Goal: Task Accomplishment & Management: Manage account settings

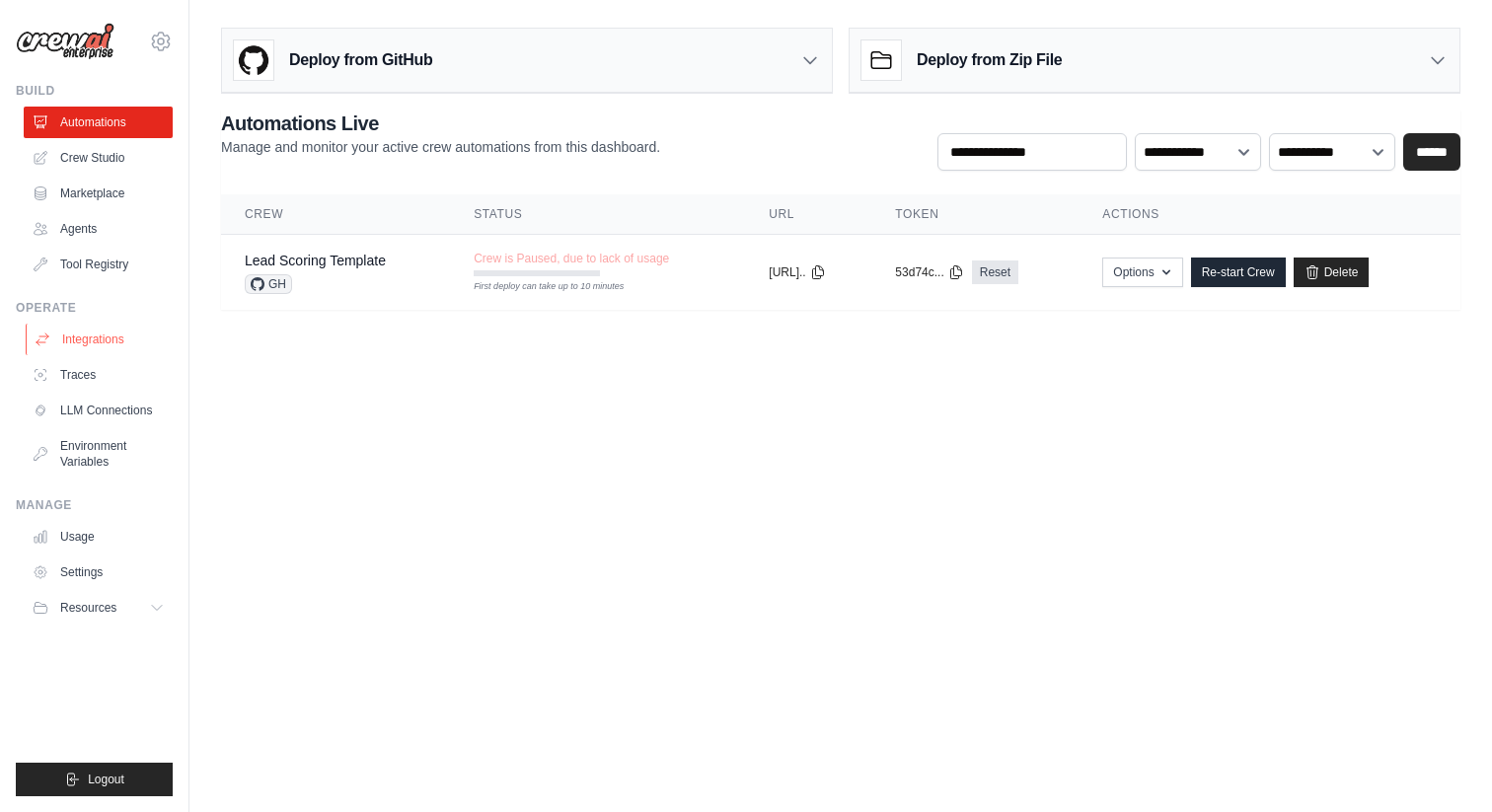
click at [102, 339] on link "Integrations" at bounding box center [101, 340] width 149 height 32
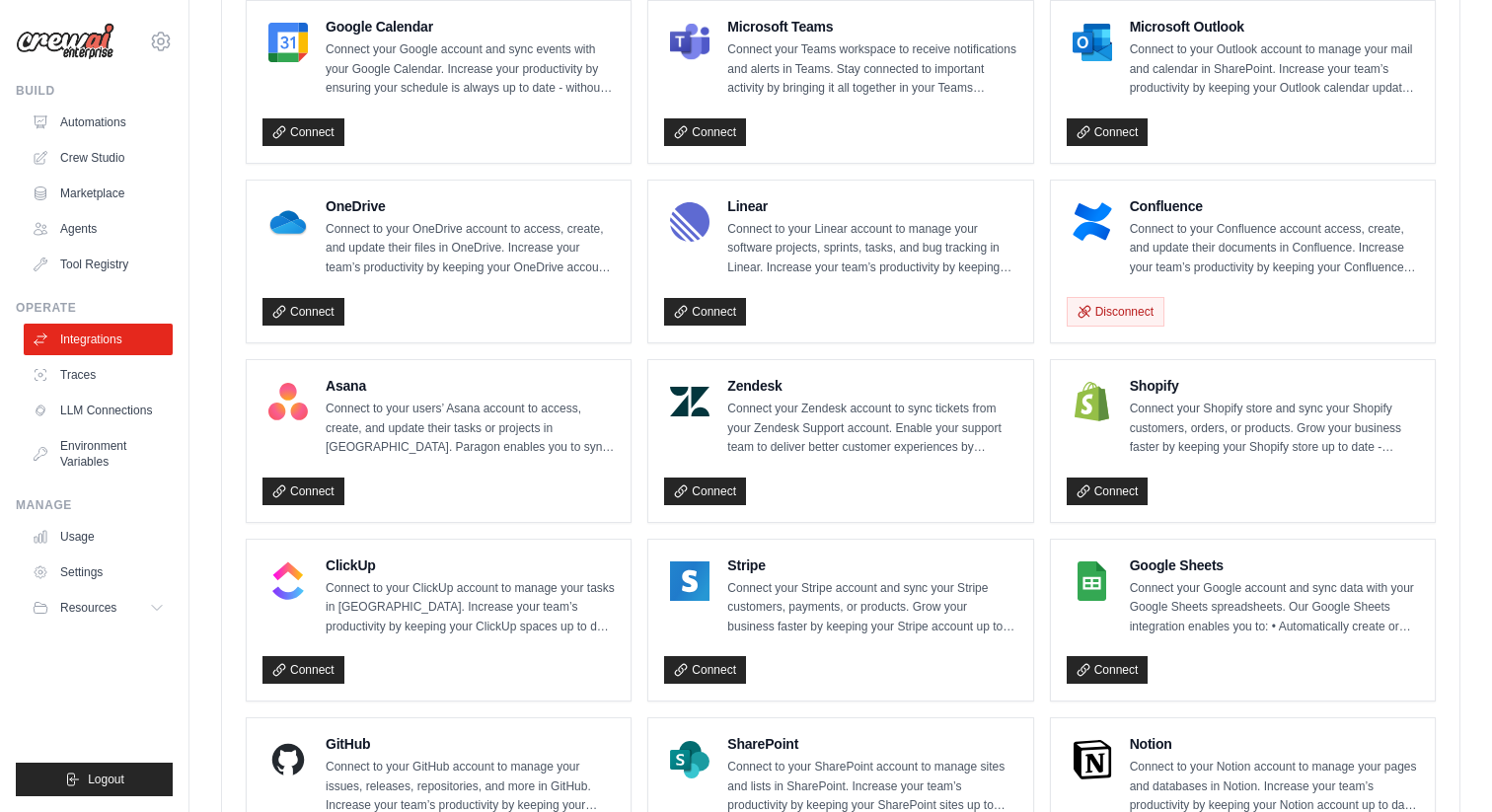
scroll to position [968, 0]
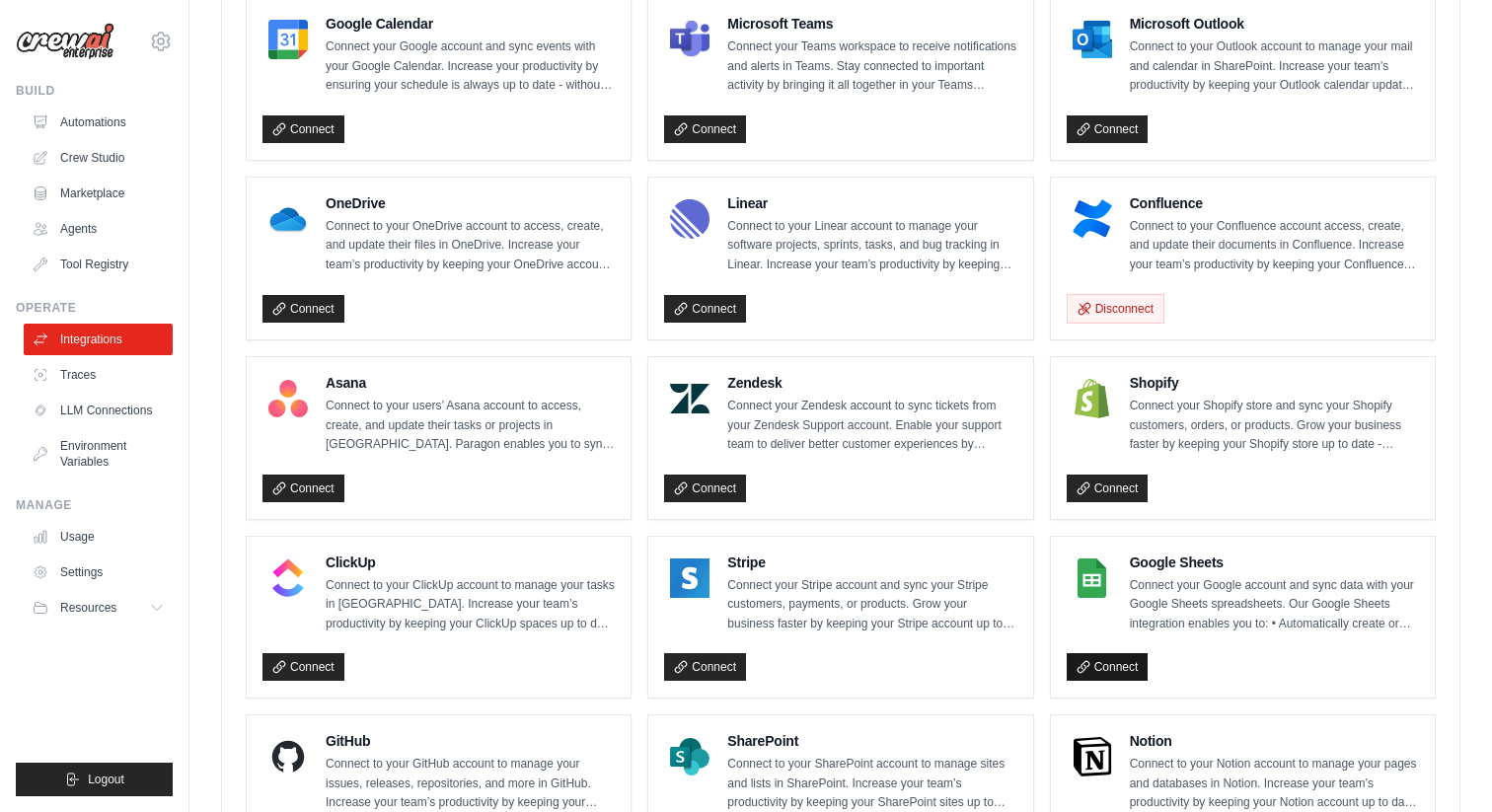
click at [1093, 665] on link "Connect" at bounding box center [1107, 667] width 82 height 28
click at [1087, 662] on icon at bounding box center [1082, 666] width 11 height 11
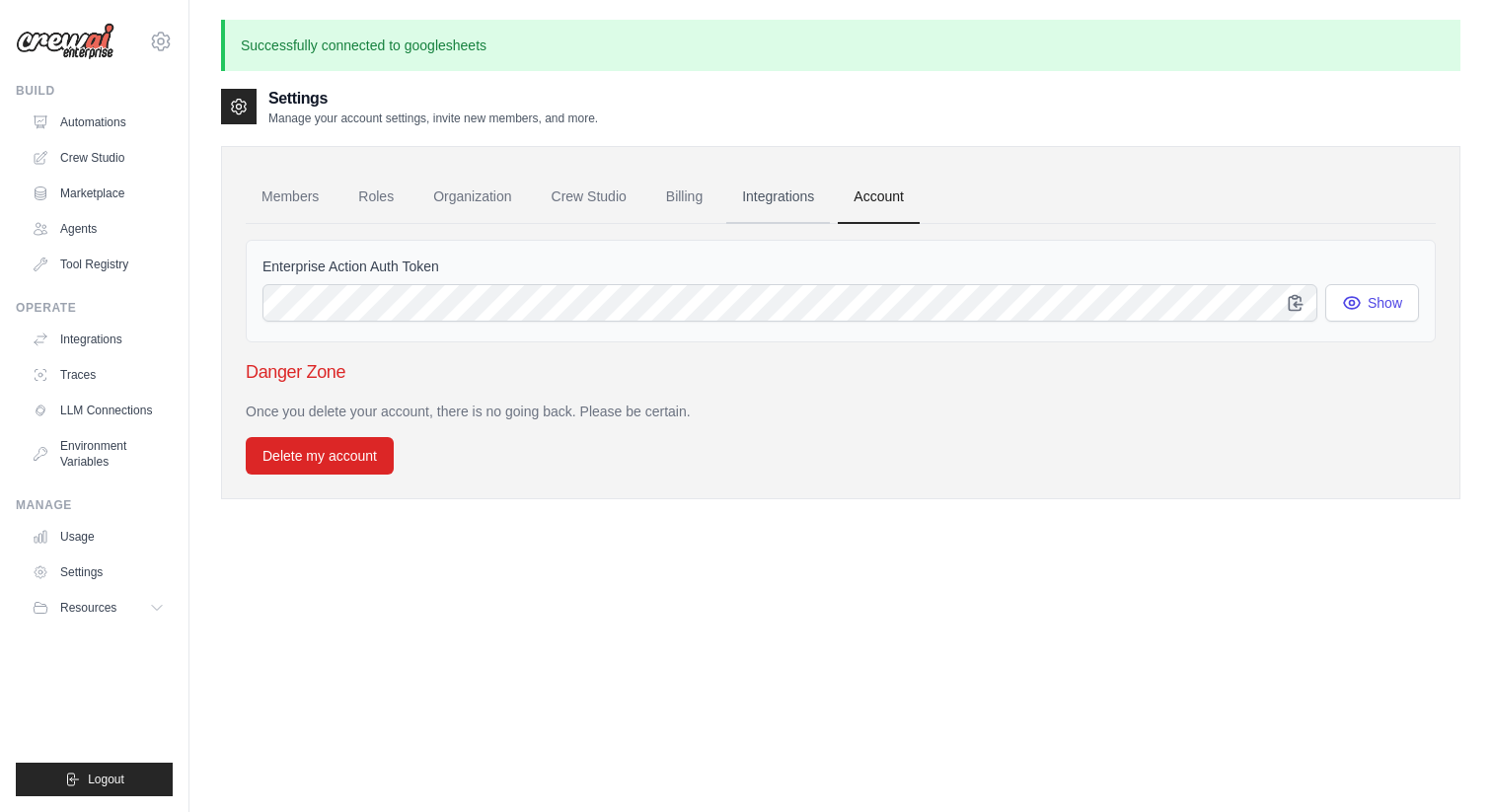
click at [795, 202] on link "Integrations" at bounding box center [778, 196] width 104 height 53
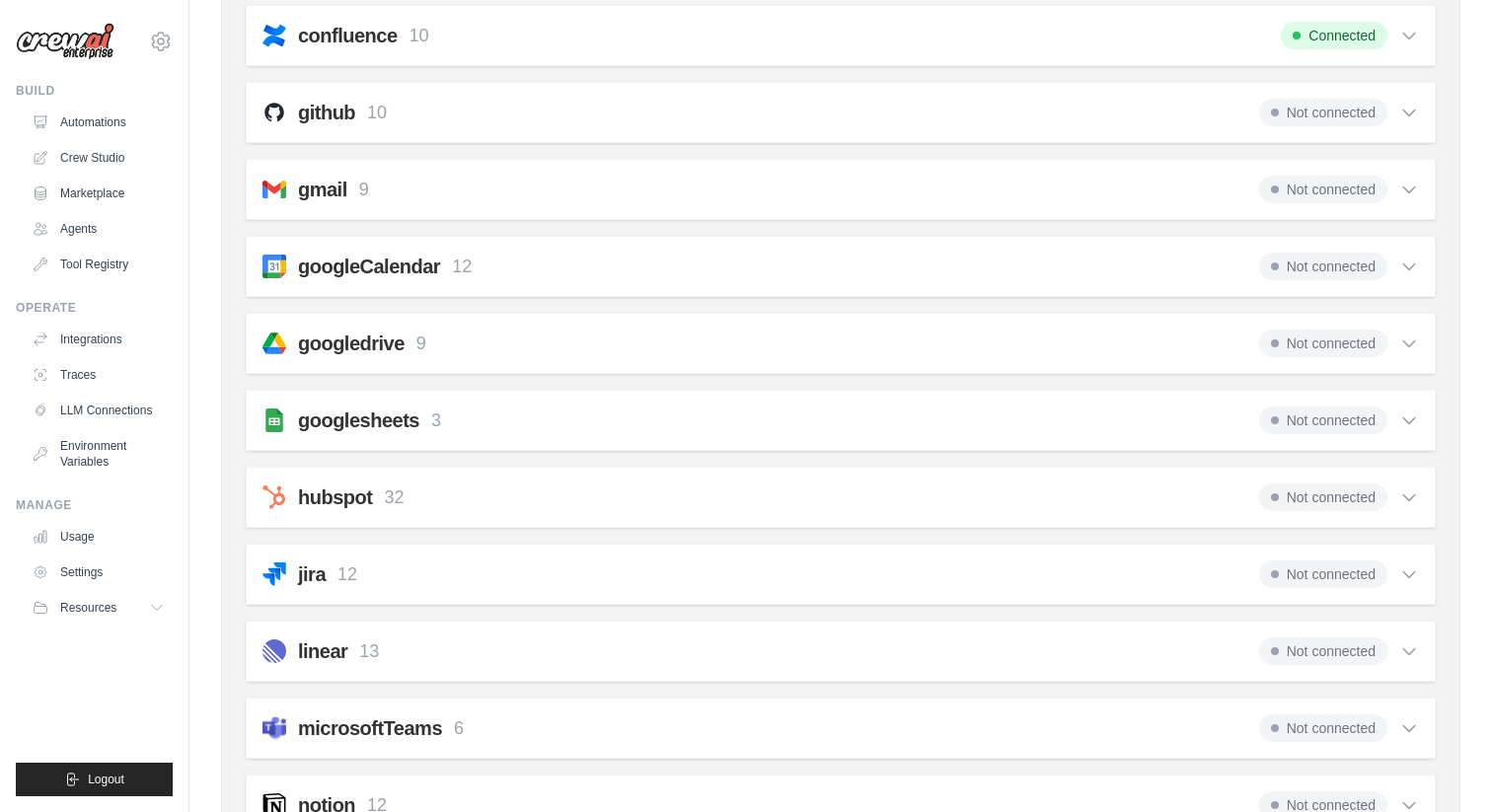
scroll to position [497, 0]
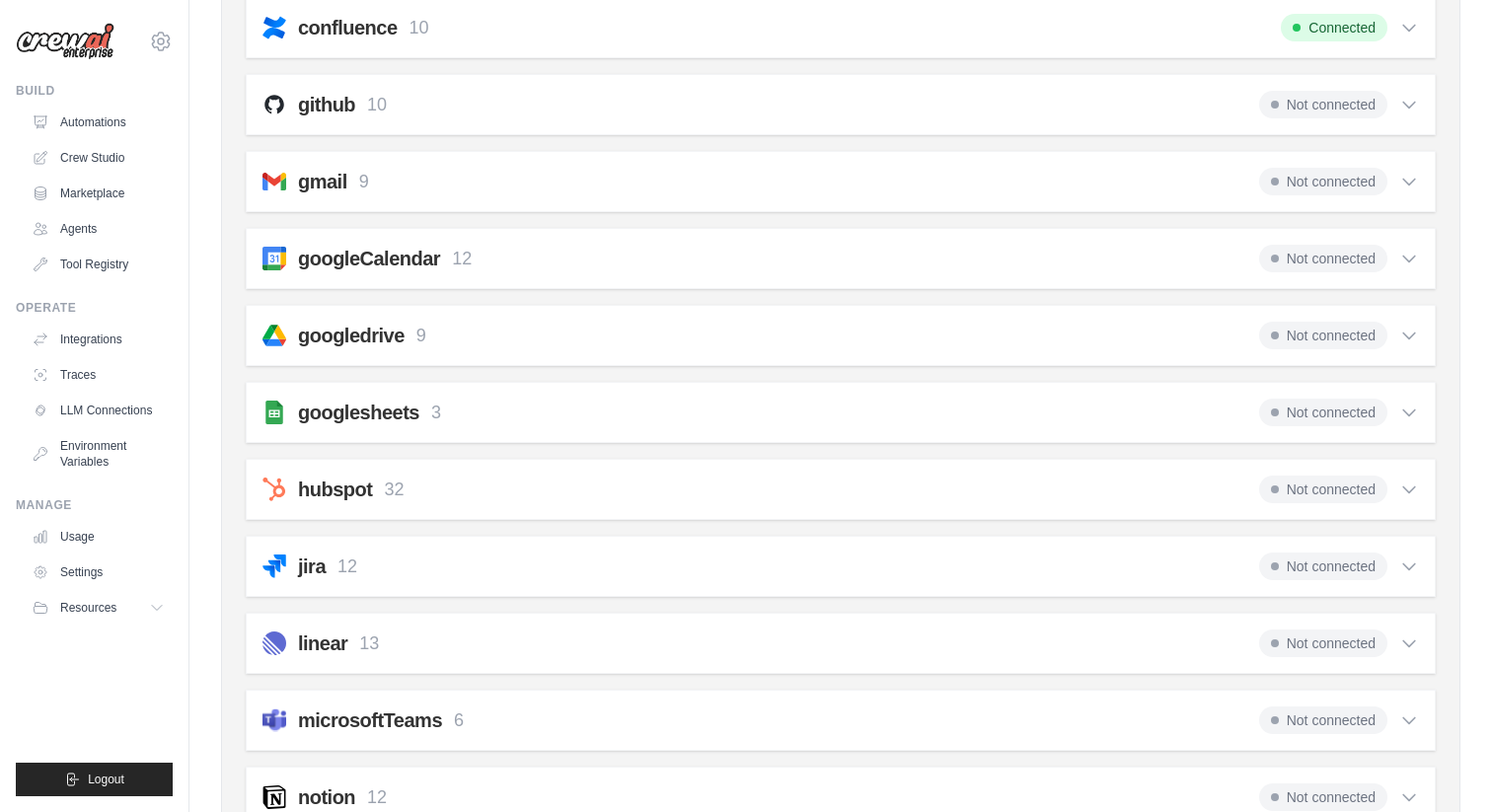
click at [1318, 415] on span "Not connected" at bounding box center [1323, 412] width 129 height 28
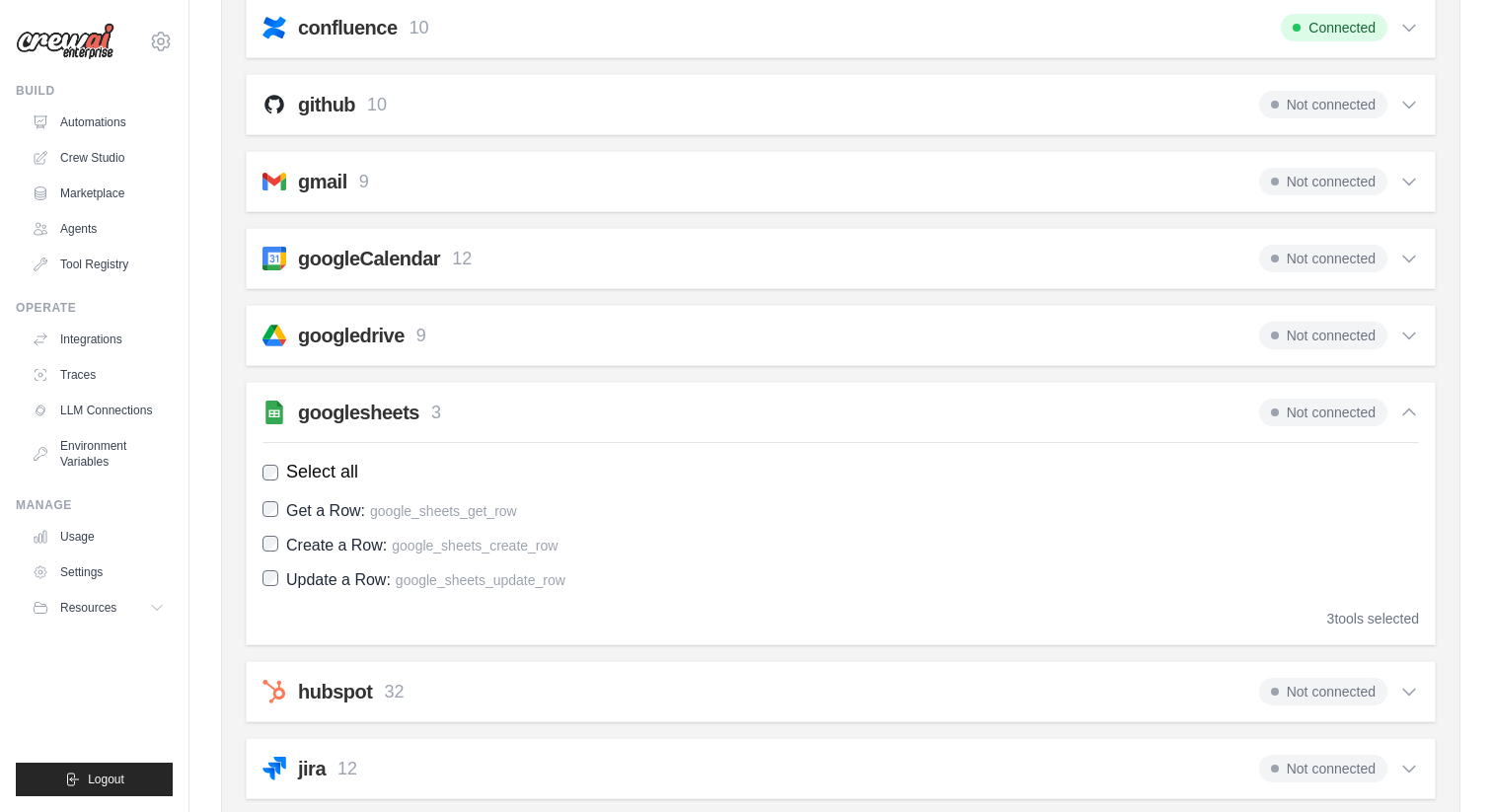
click at [1413, 412] on icon at bounding box center [1409, 412] width 12 height 6
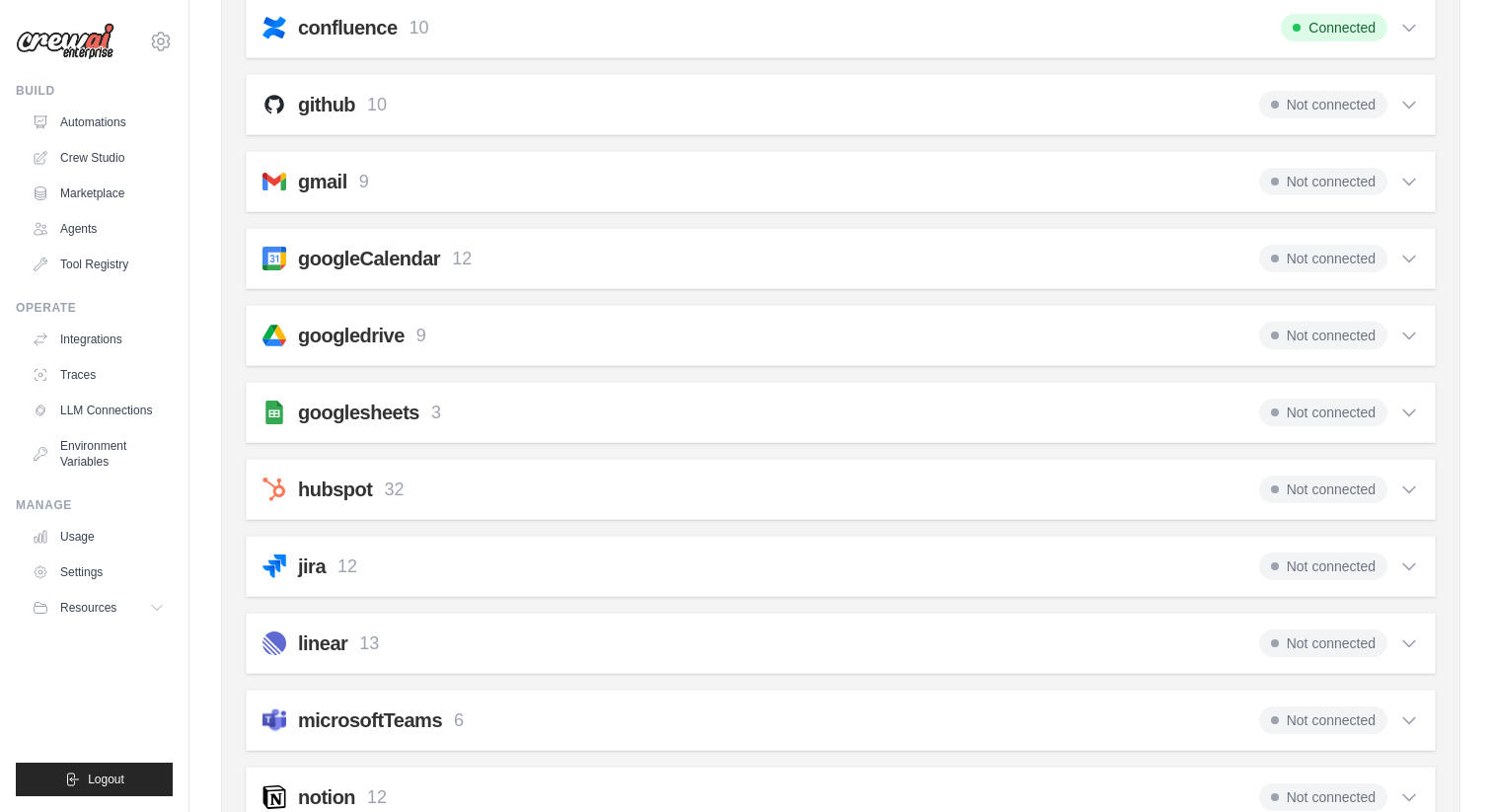
click at [1342, 412] on span "Not connected" at bounding box center [1323, 412] width 129 height 28
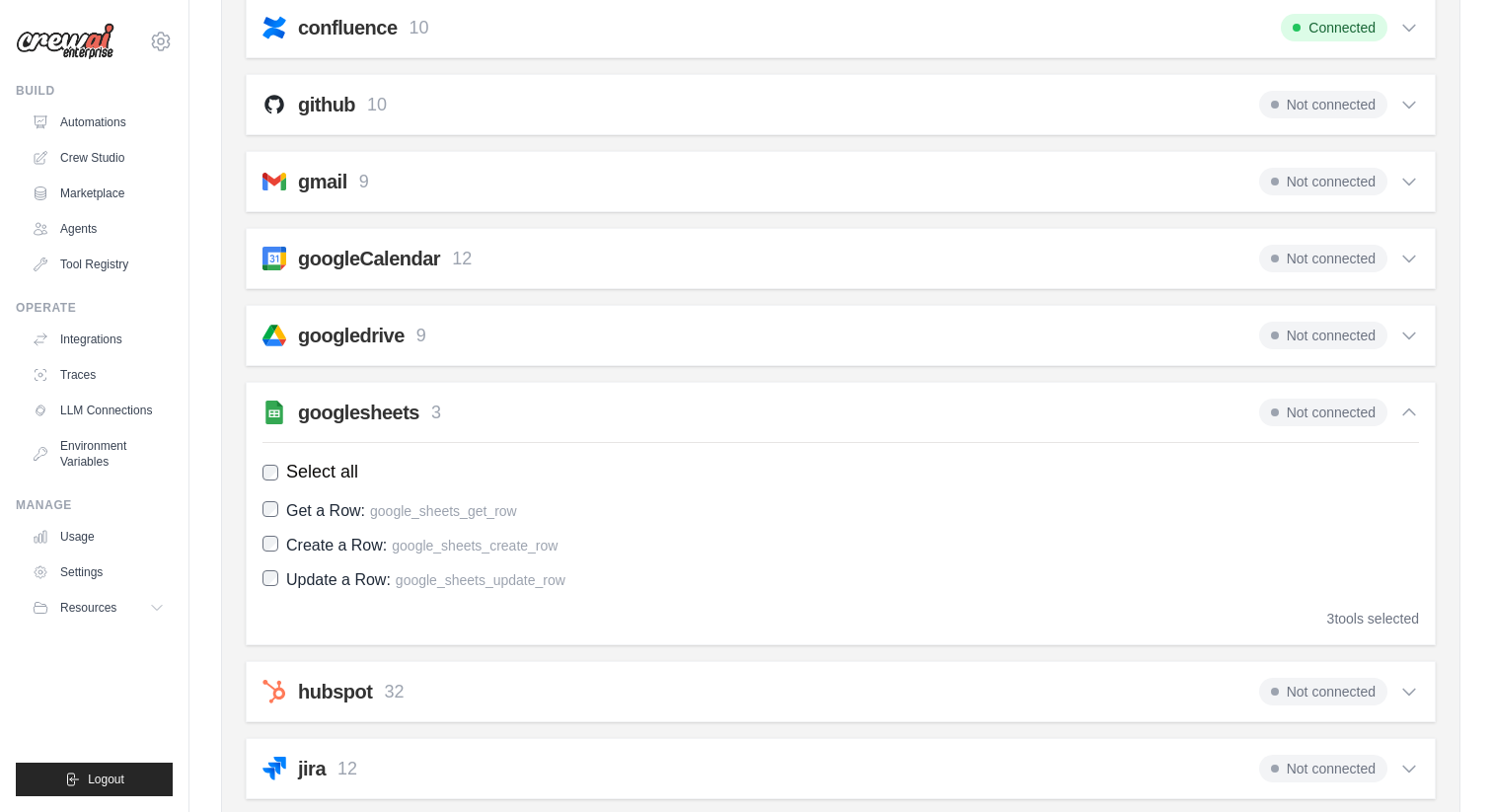
click at [353, 409] on h2 "googlesheets" at bounding box center [359, 412] width 122 height 28
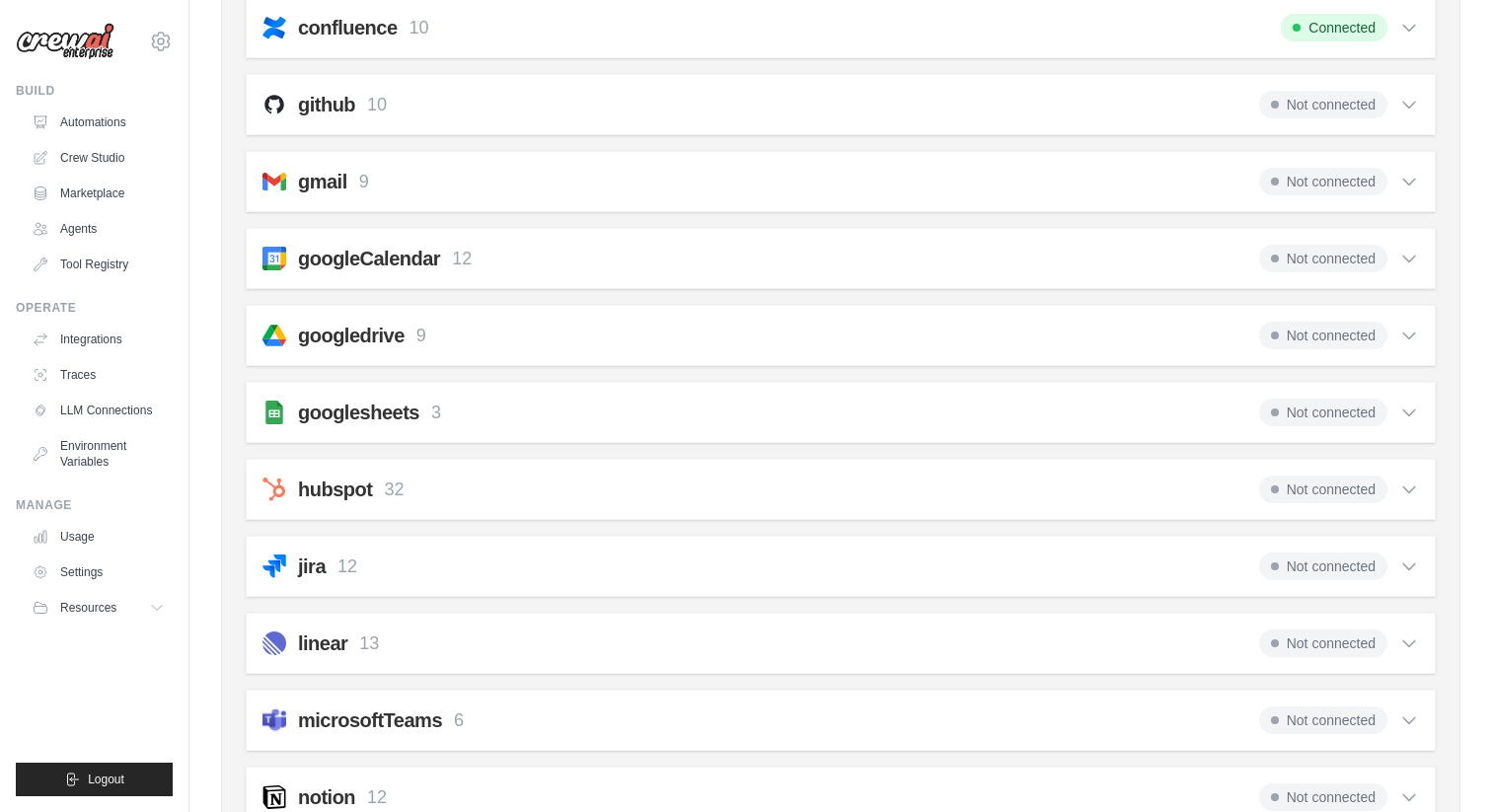
click at [353, 409] on h2 "googlesheets" at bounding box center [359, 412] width 122 height 28
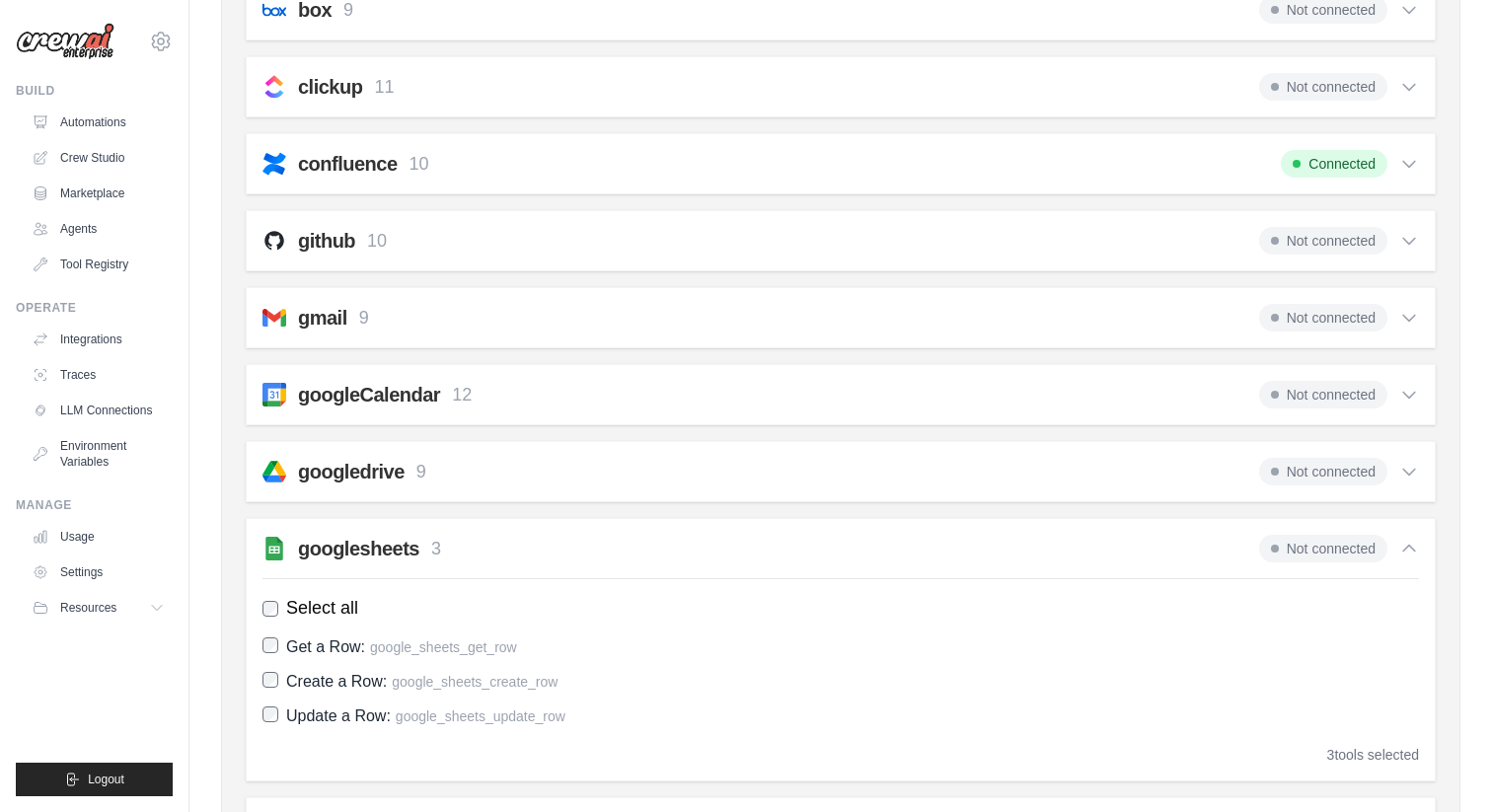
scroll to position [415, 0]
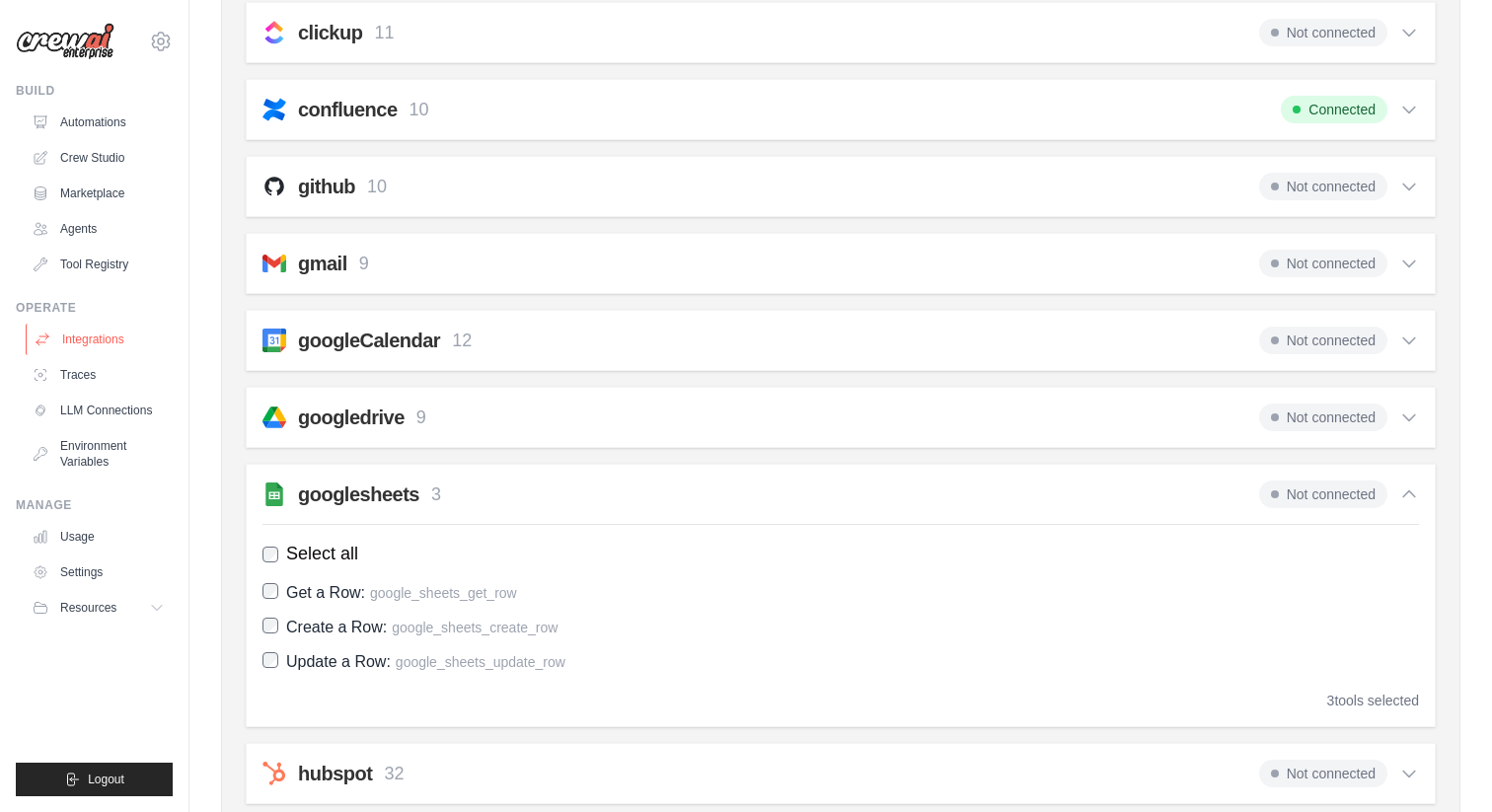
click at [109, 337] on link "Integrations" at bounding box center [101, 340] width 149 height 32
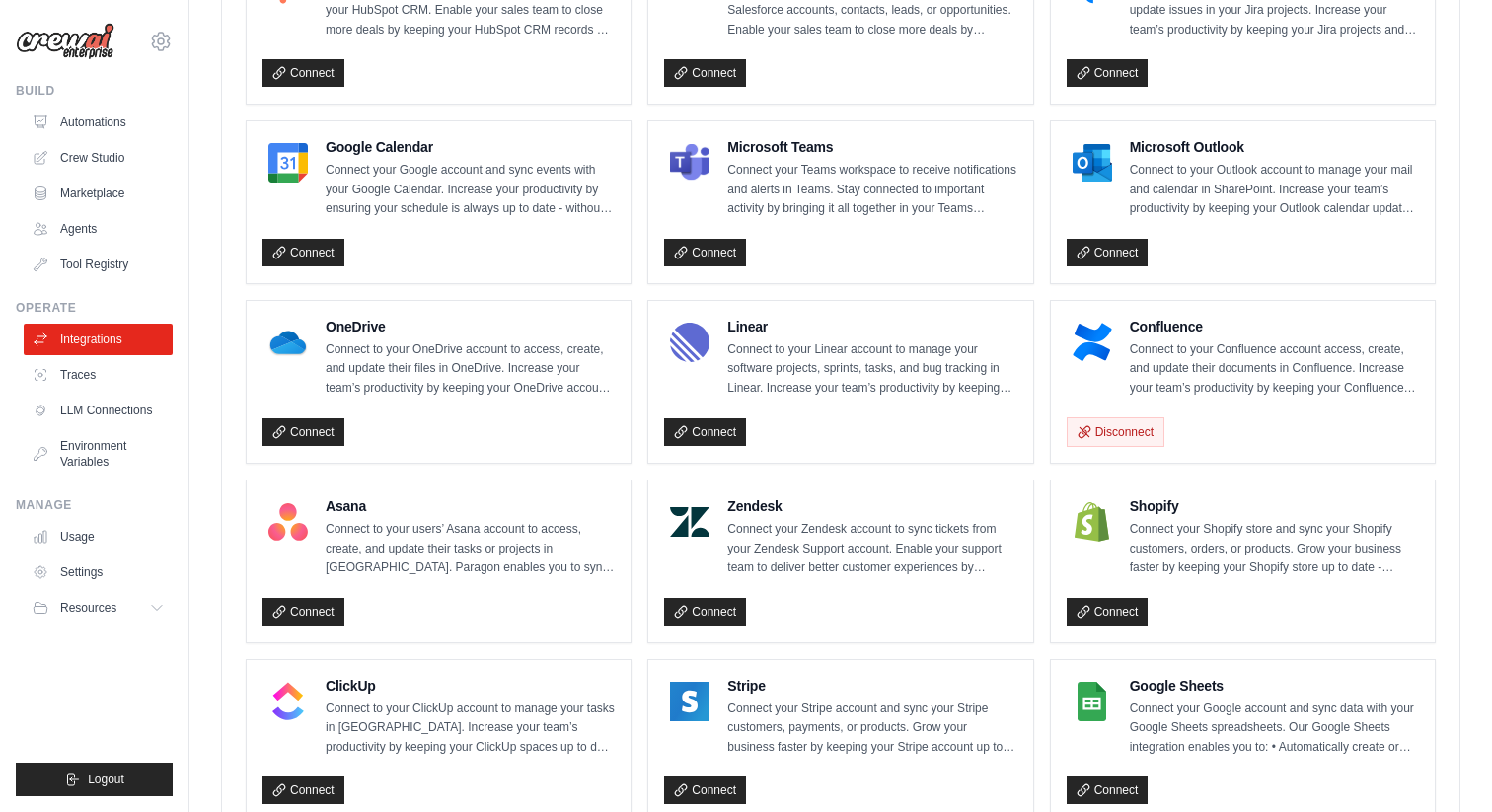
scroll to position [915, 0]
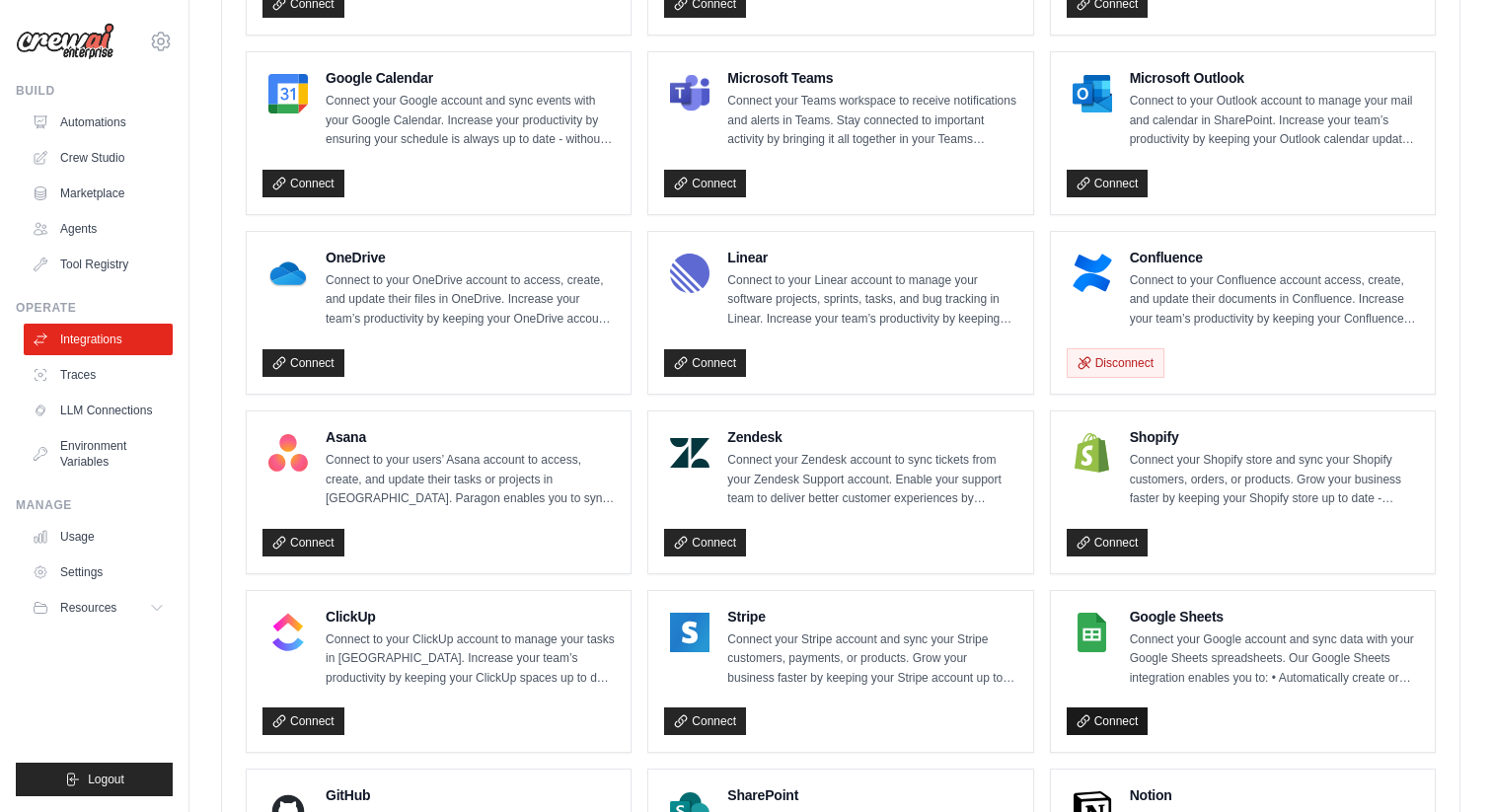
click at [1100, 712] on link "Connect" at bounding box center [1107, 721] width 82 height 28
click at [84, 610] on span "Resources" at bounding box center [90, 608] width 56 height 16
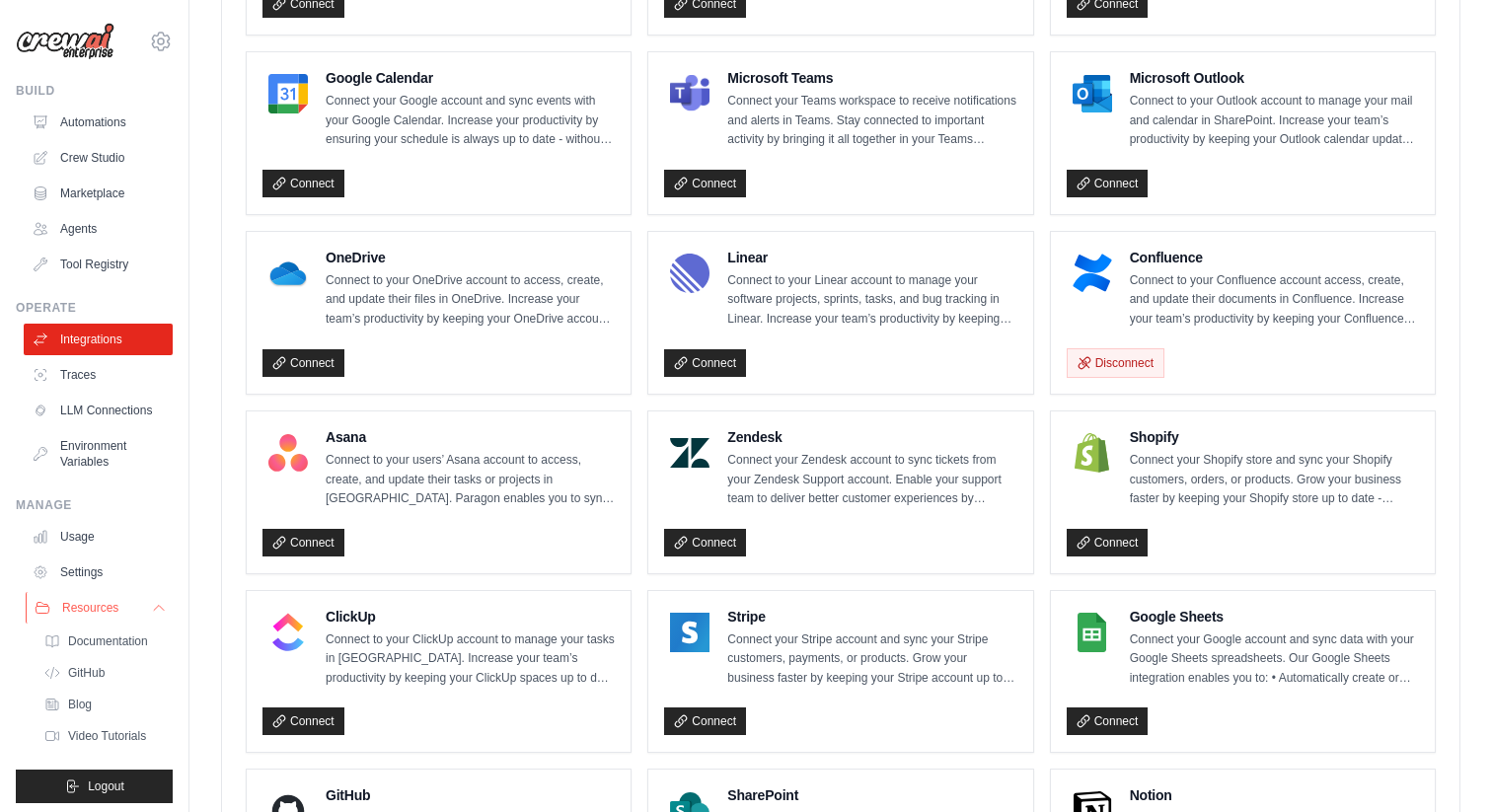
scroll to position [7, 0]
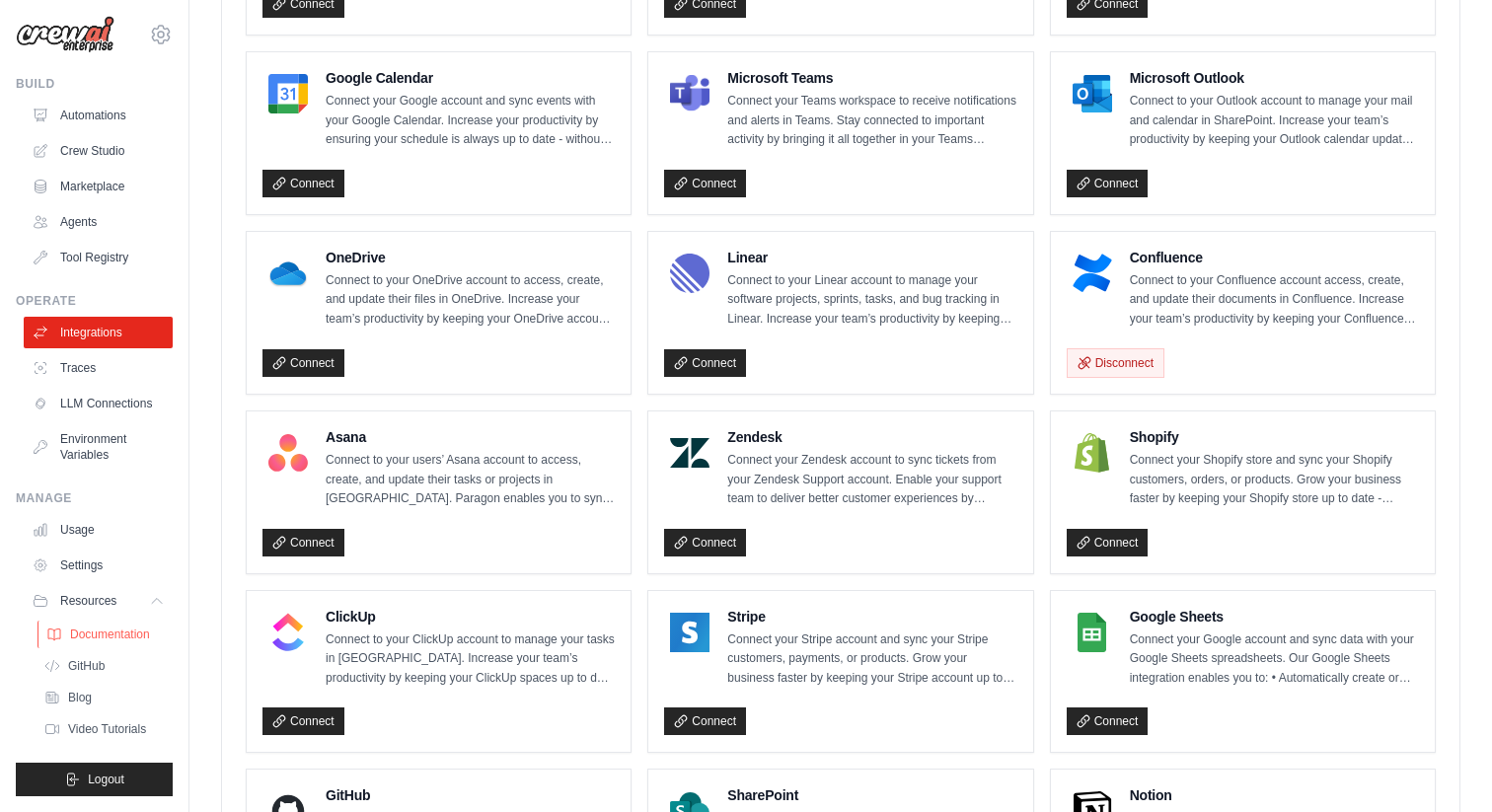
click at [93, 633] on span "Documentation" at bounding box center [110, 635] width 80 height 16
click at [1089, 716] on link "Connect" at bounding box center [1107, 721] width 82 height 28
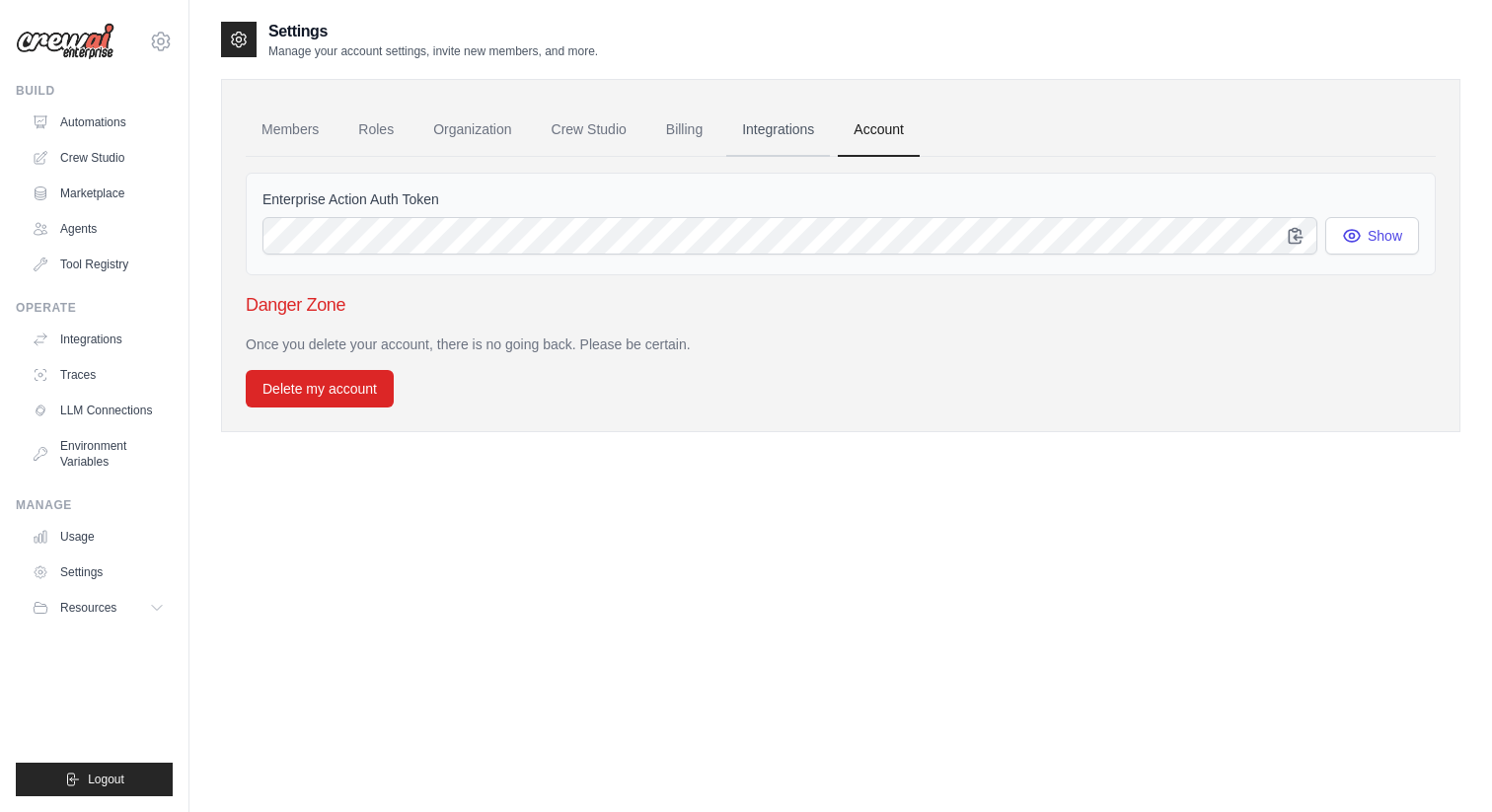
click at [760, 110] on link "Integrations" at bounding box center [778, 130] width 104 height 53
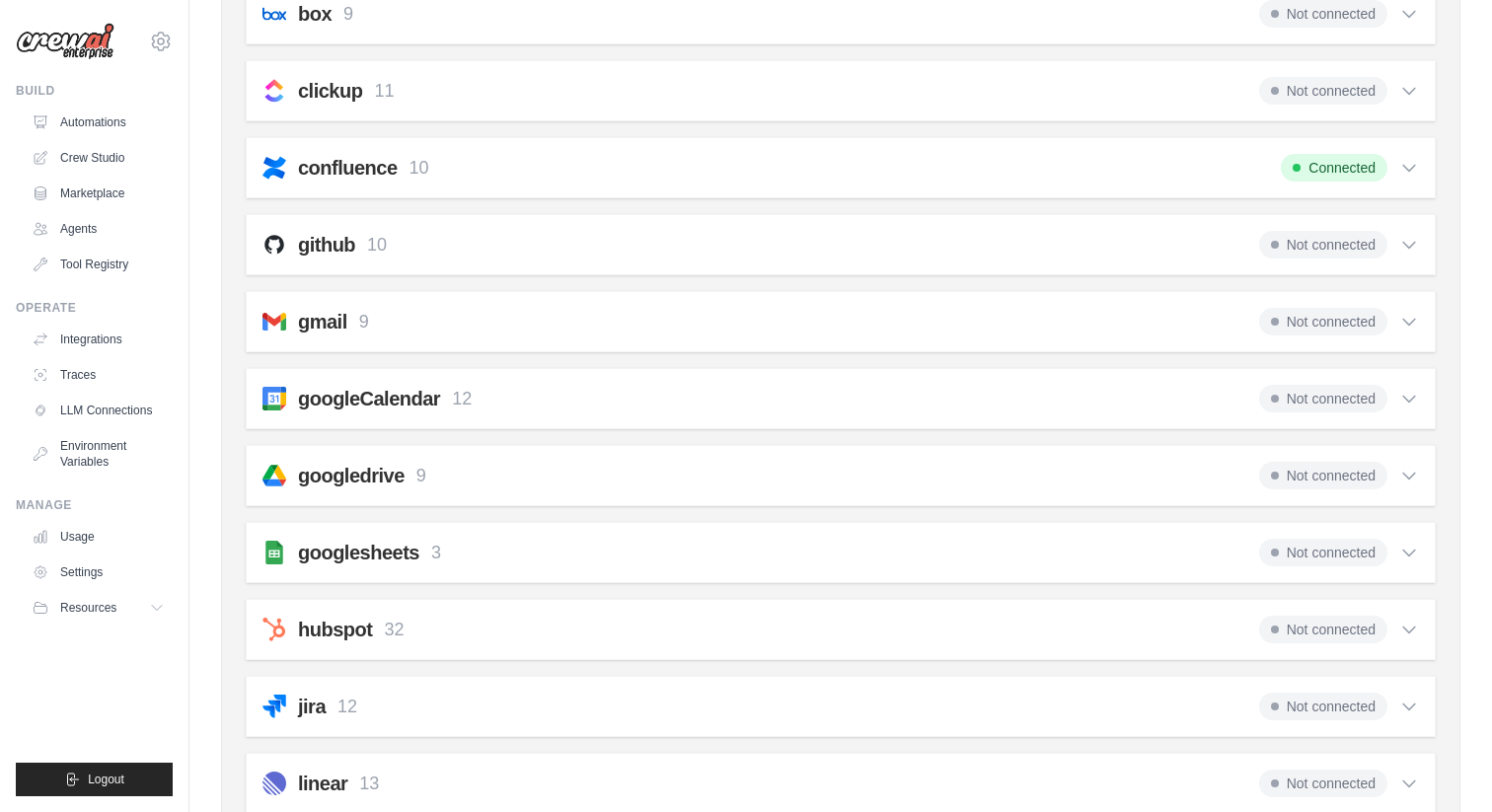
scroll to position [460, 0]
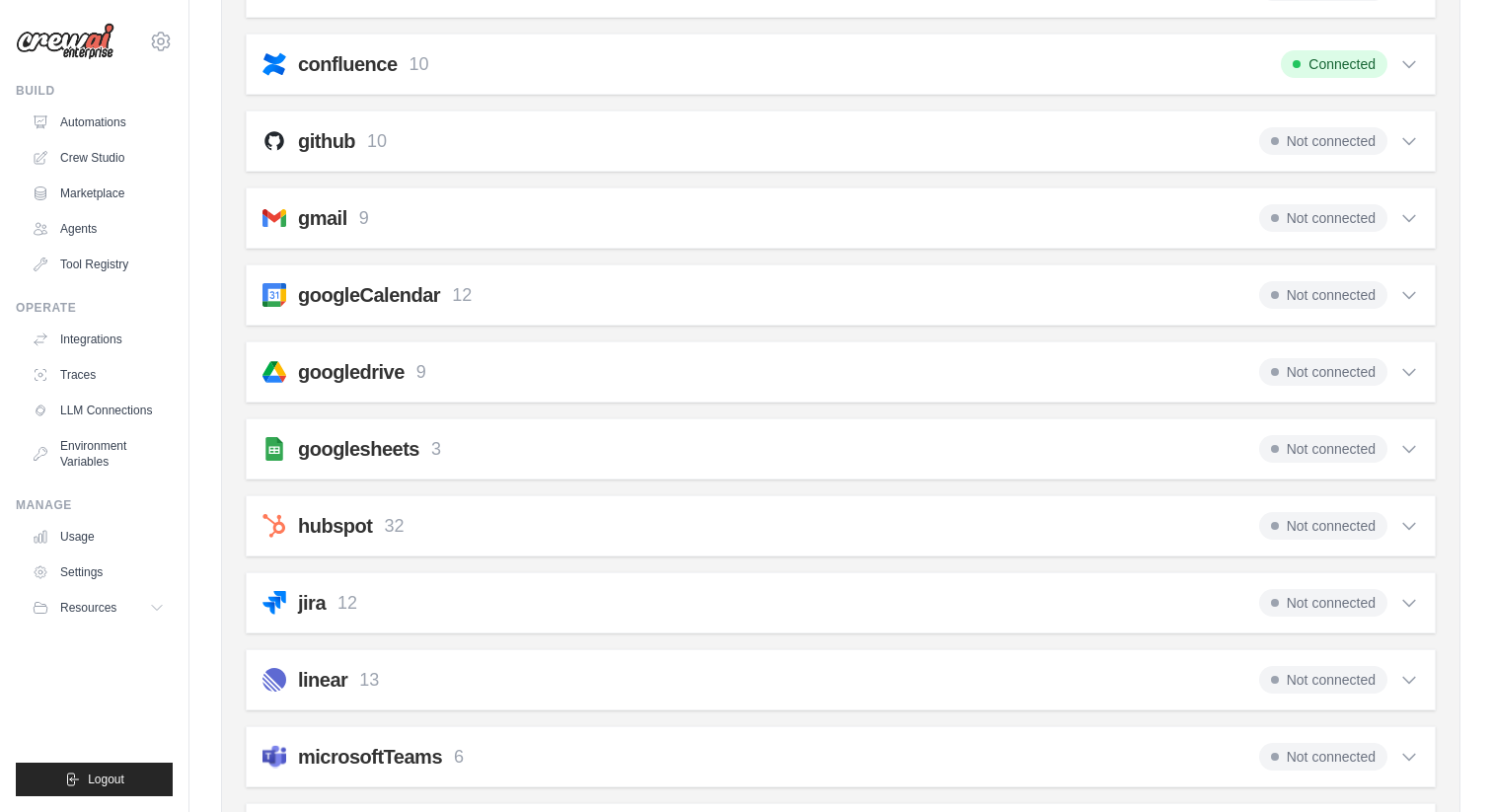
click at [1139, 433] on div "googlesheets 3 Not connected Select all Get a Row: google_sheets_get_row Create…" at bounding box center [841, 448] width 1190 height 61
click at [1199, 457] on div "googlesheets 3 Not connected" at bounding box center [840, 449] width 1156 height 28
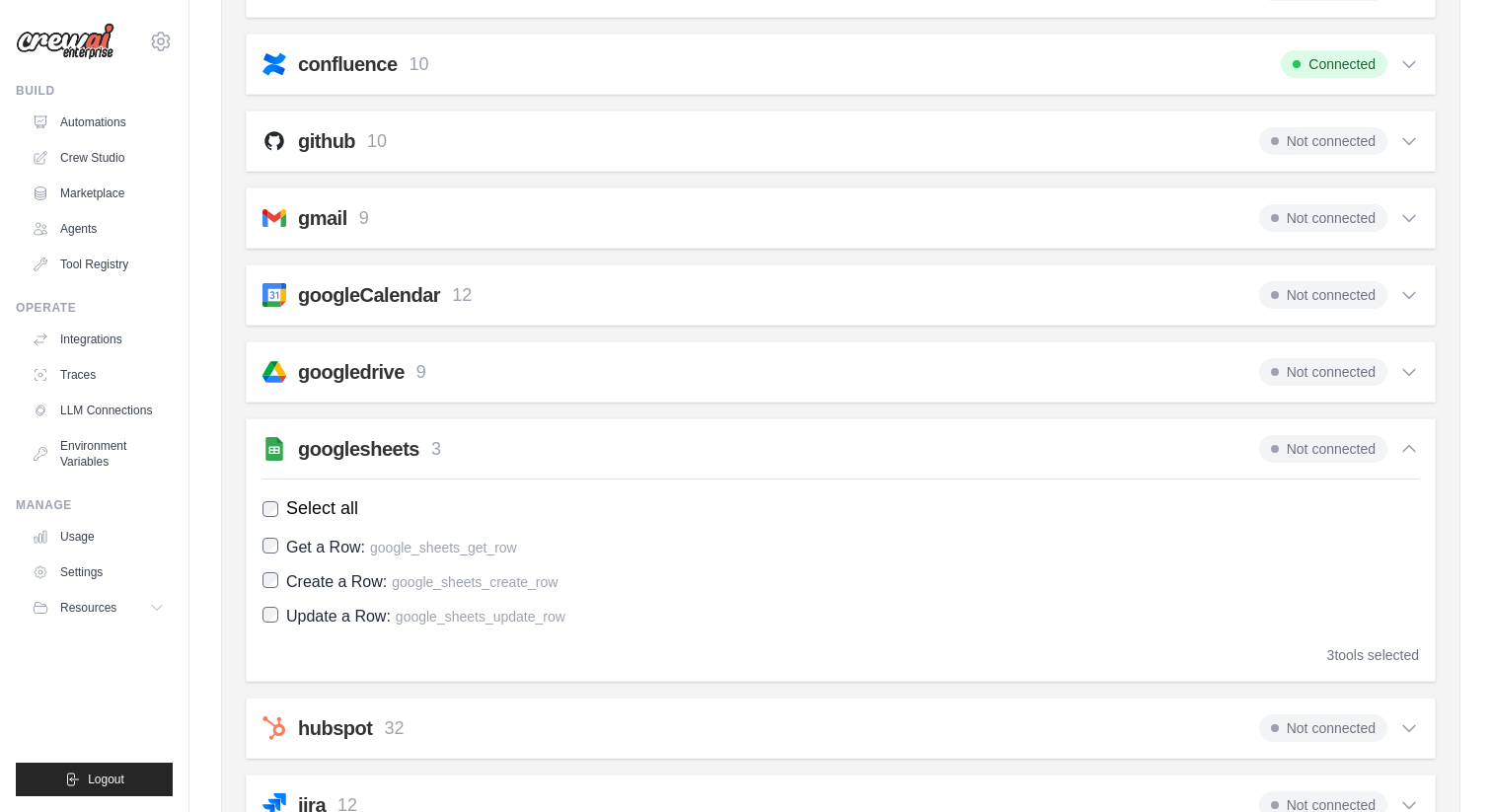
scroll to position [0, 0]
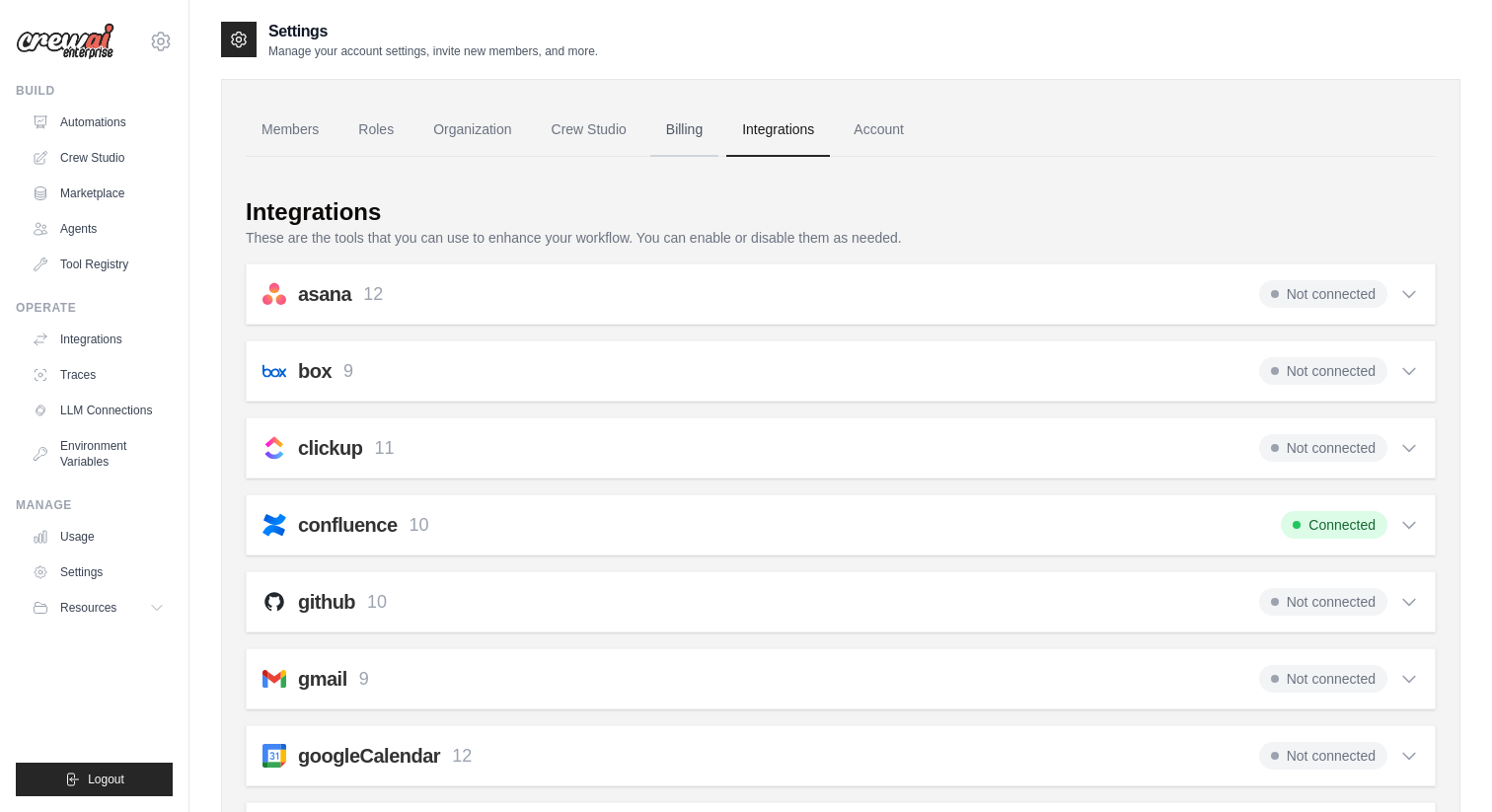
click at [679, 134] on link "Billing" at bounding box center [684, 130] width 68 height 53
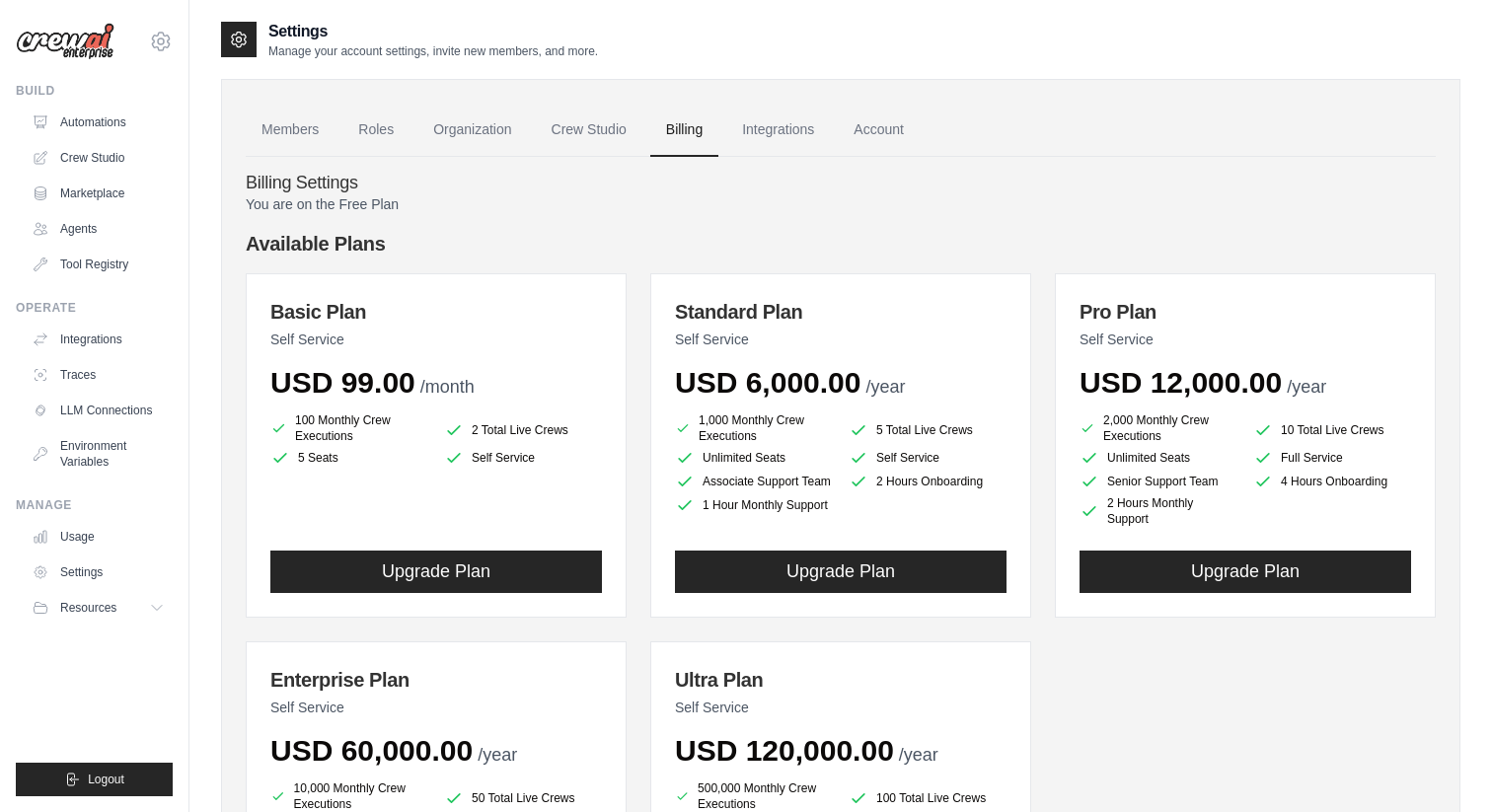
click at [618, 127] on link "Crew Studio" at bounding box center [589, 130] width 107 height 53
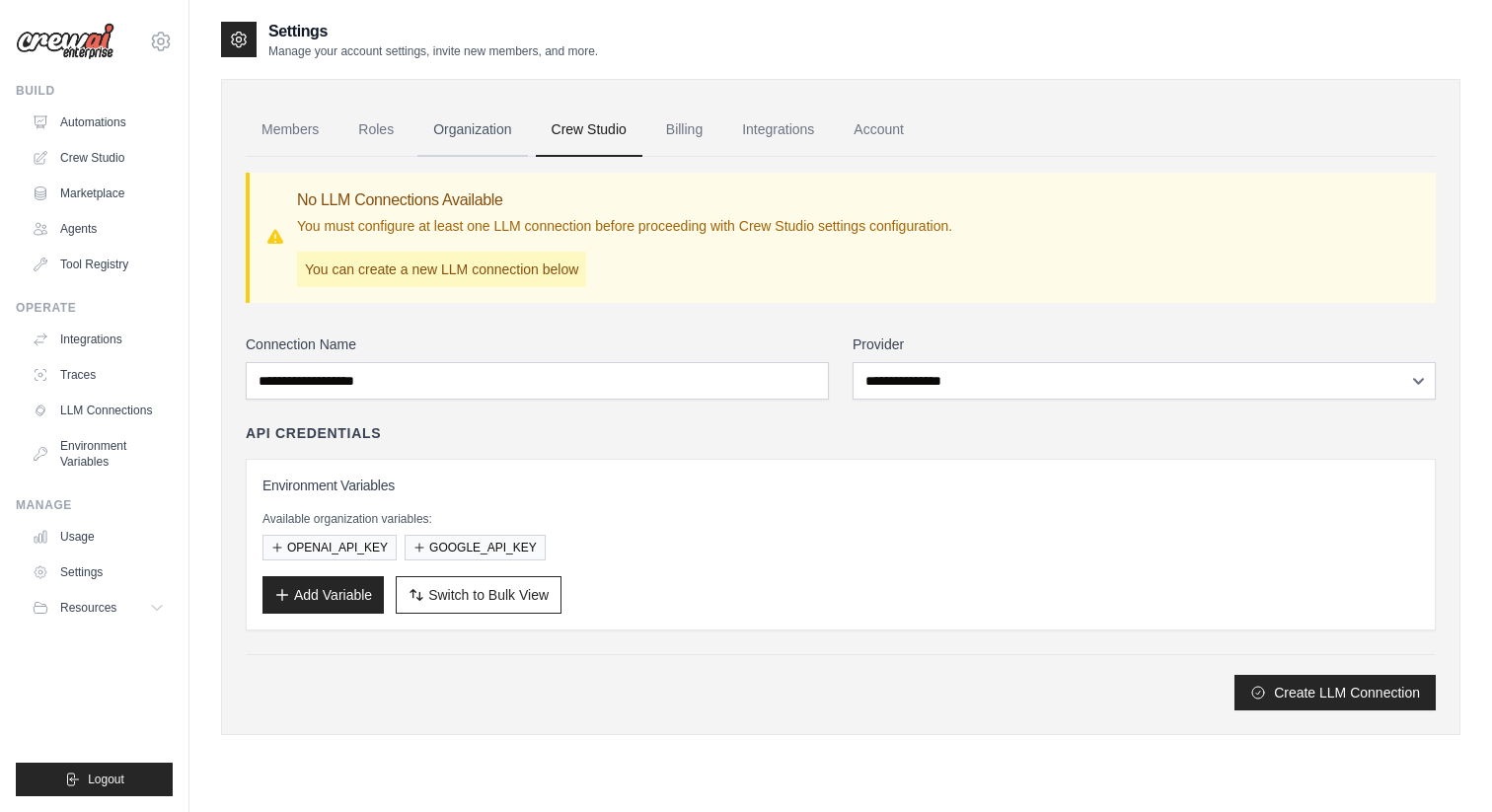
click at [503, 127] on link "Organization" at bounding box center [472, 130] width 110 height 53
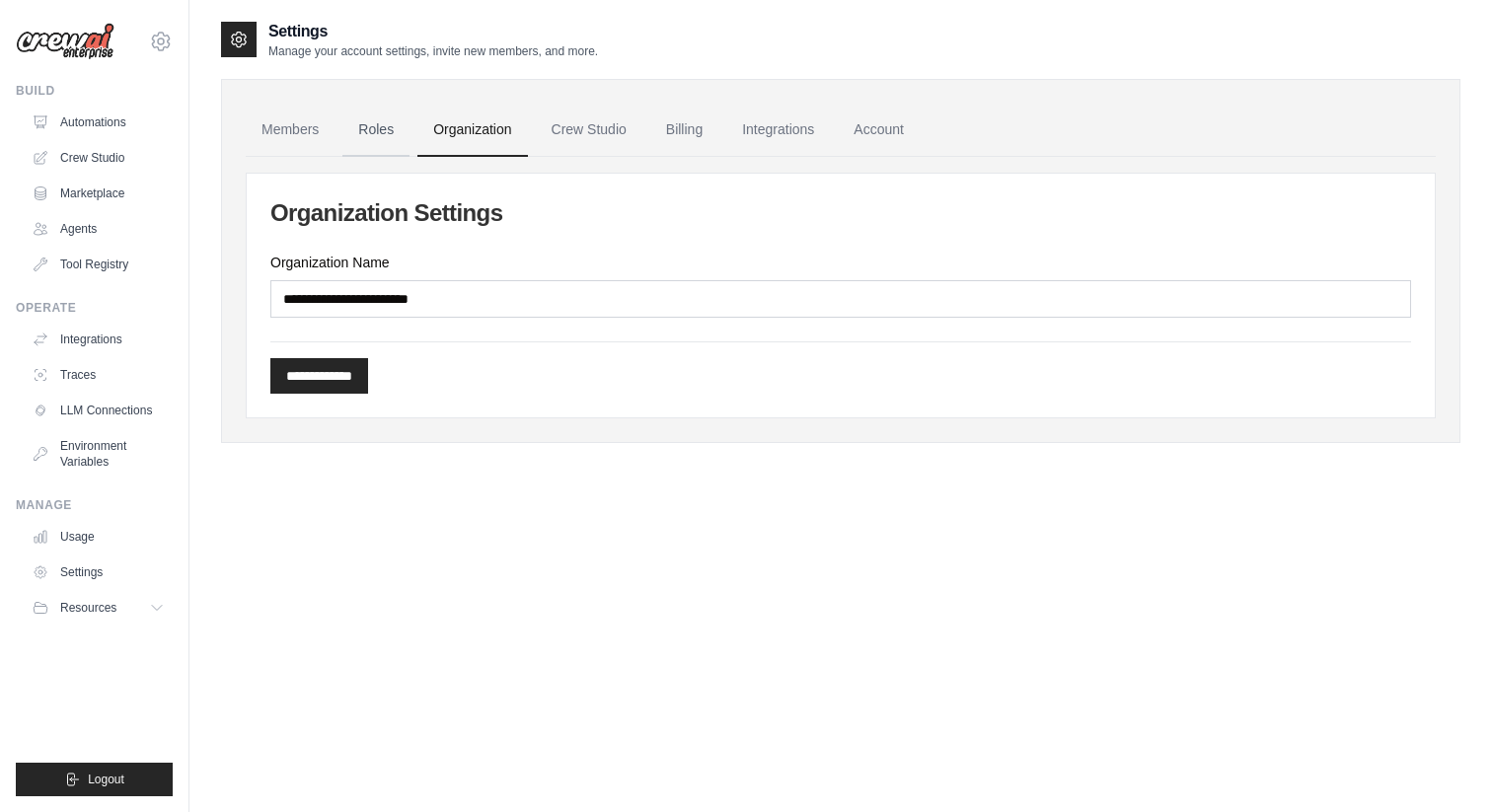
click at [363, 131] on link "Roles" at bounding box center [376, 130] width 67 height 53
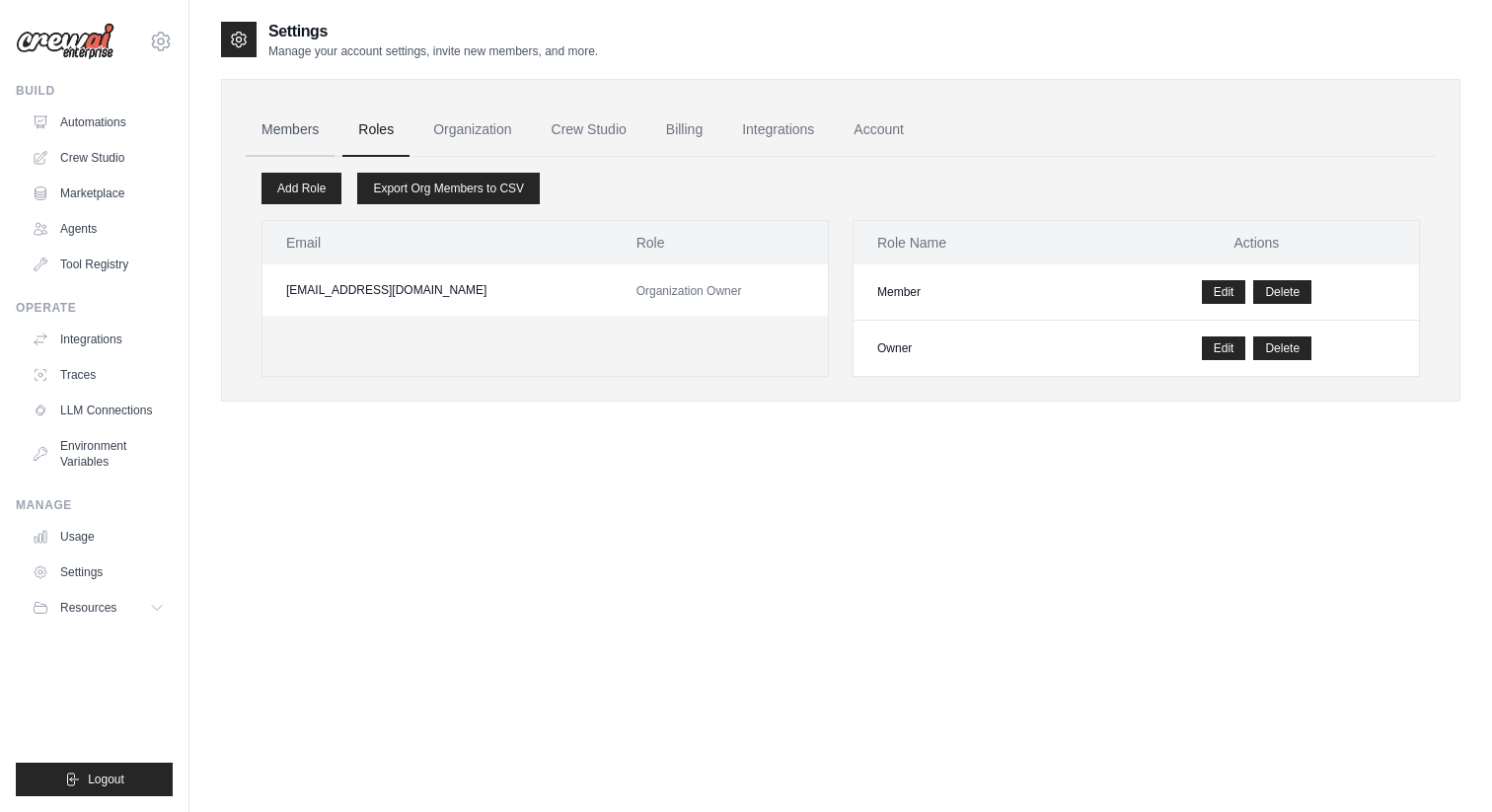
click at [297, 132] on link "Members" at bounding box center [290, 130] width 89 height 53
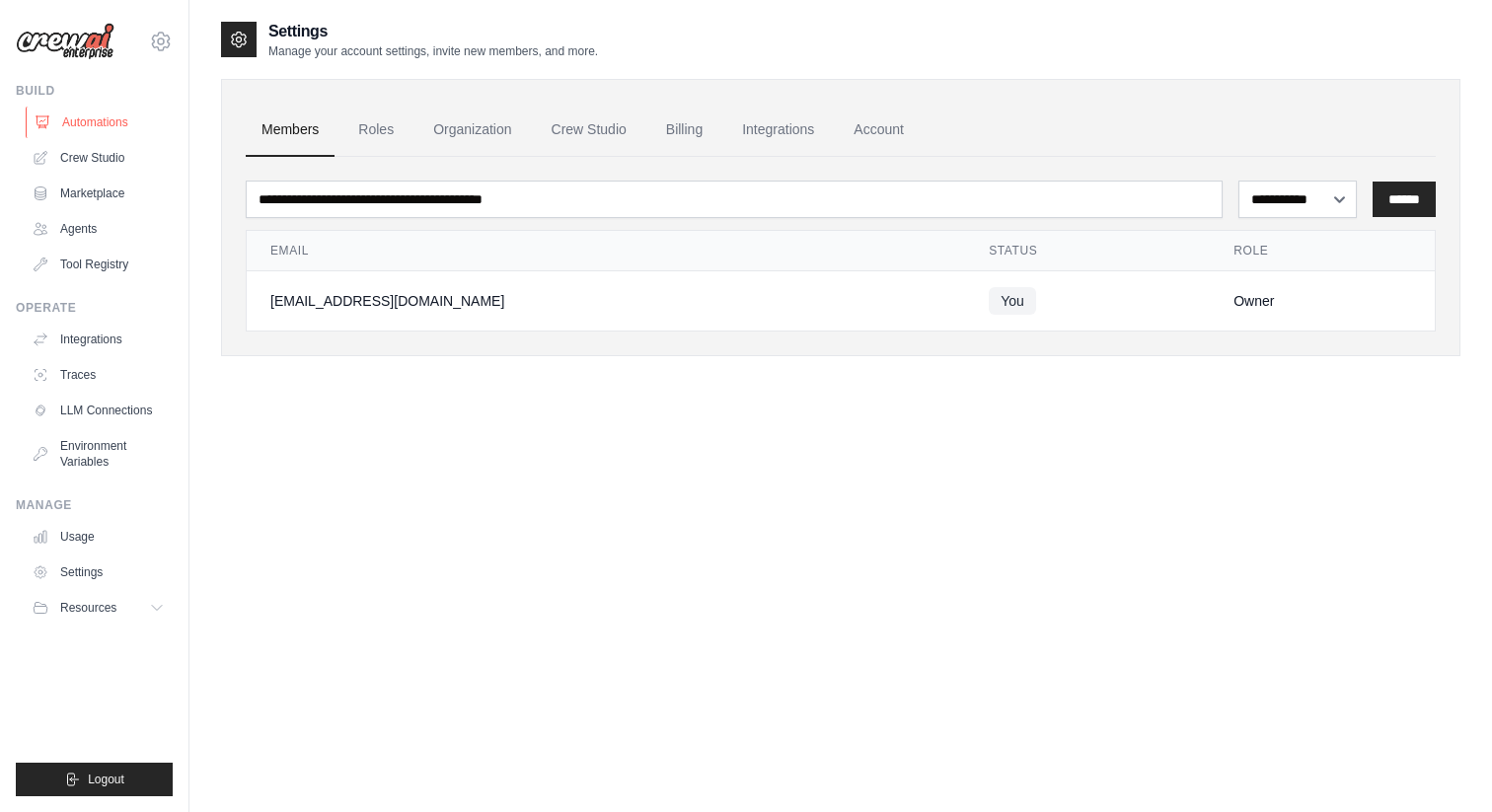
click at [121, 127] on link "Automations" at bounding box center [101, 123] width 149 height 32
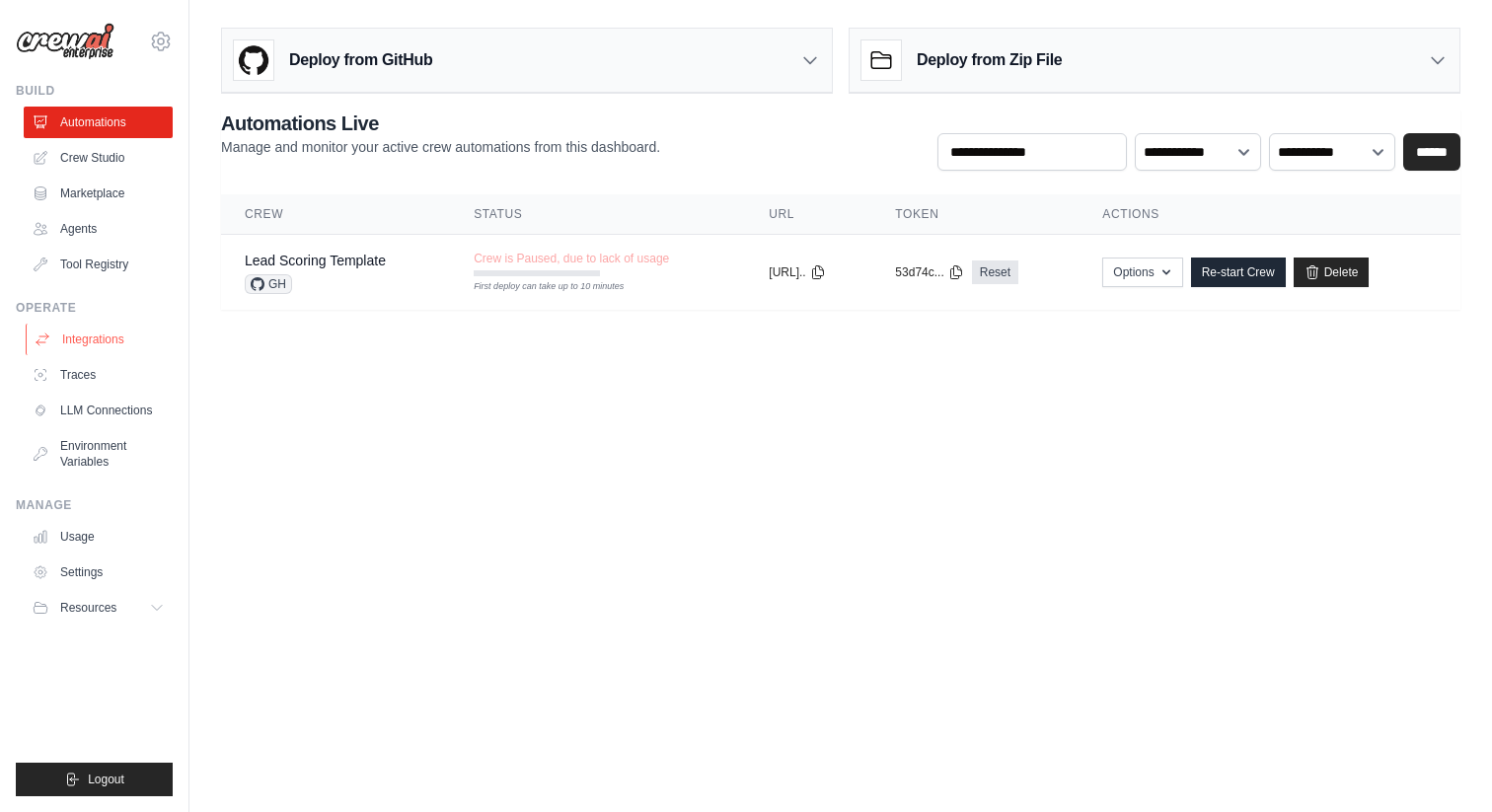
click at [96, 350] on link "Integrations" at bounding box center [101, 340] width 149 height 32
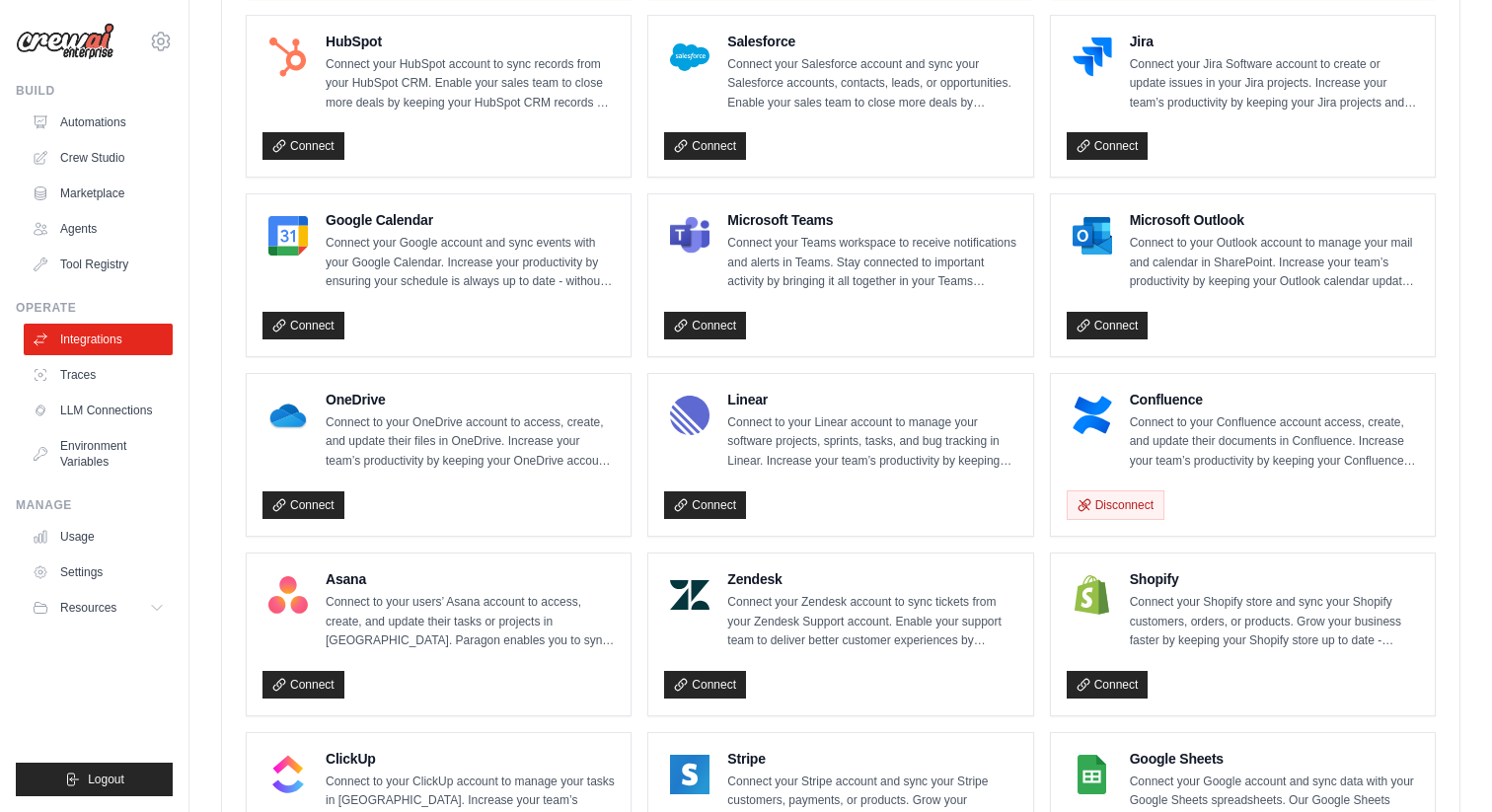
scroll to position [881, 0]
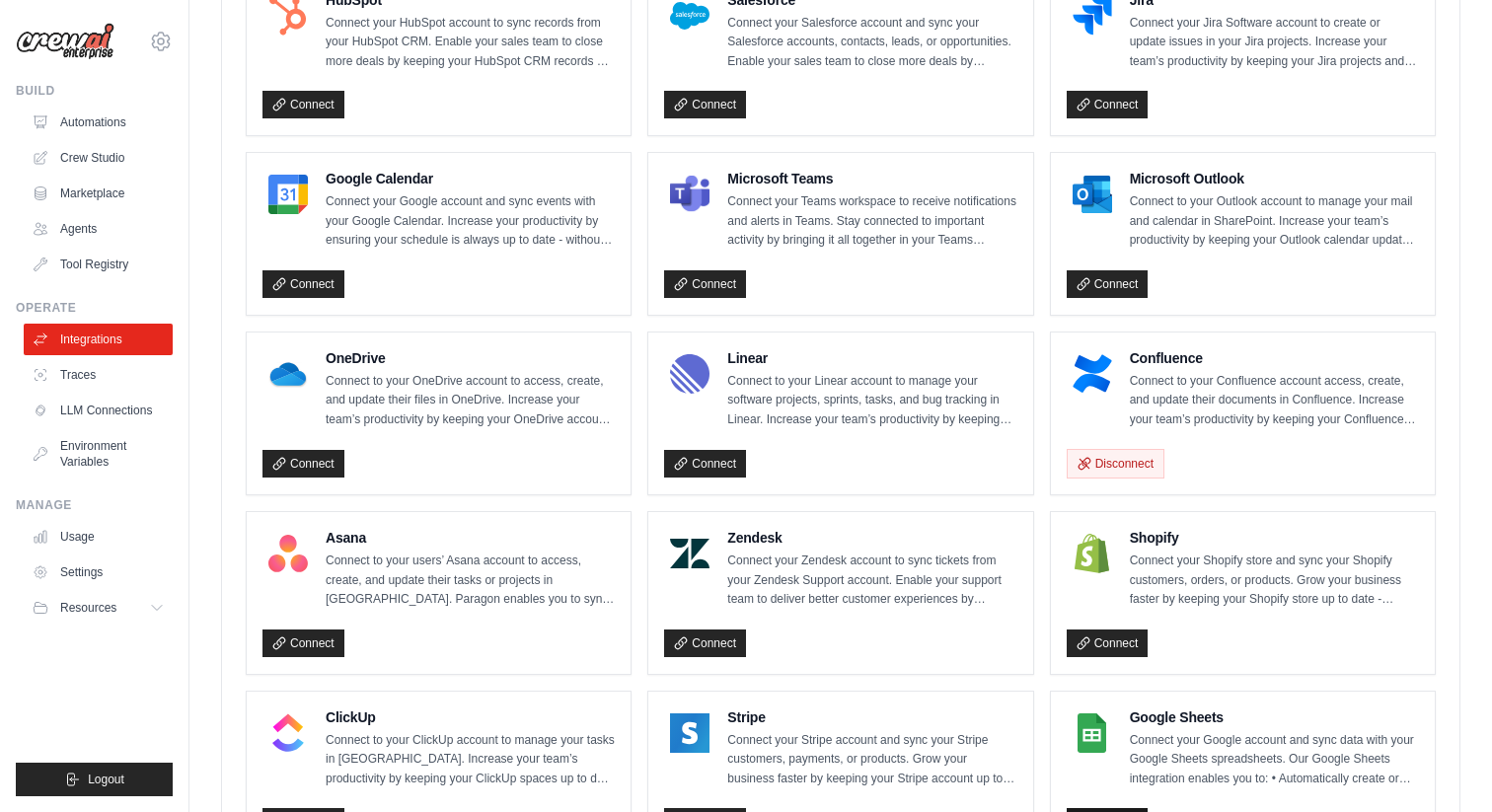
click at [1084, 808] on link "Connect" at bounding box center [1107, 822] width 82 height 28
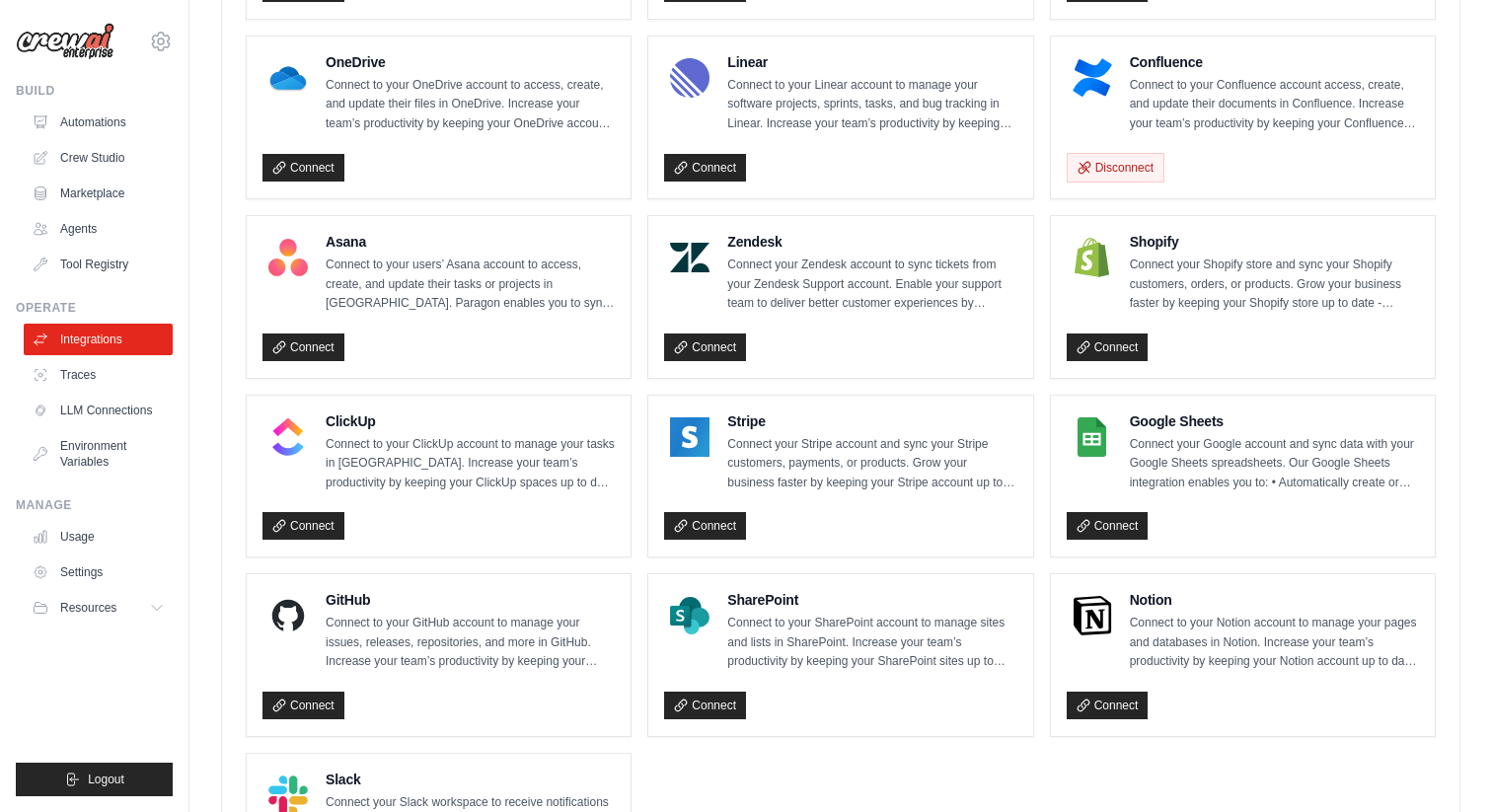
scroll to position [1212, 0]
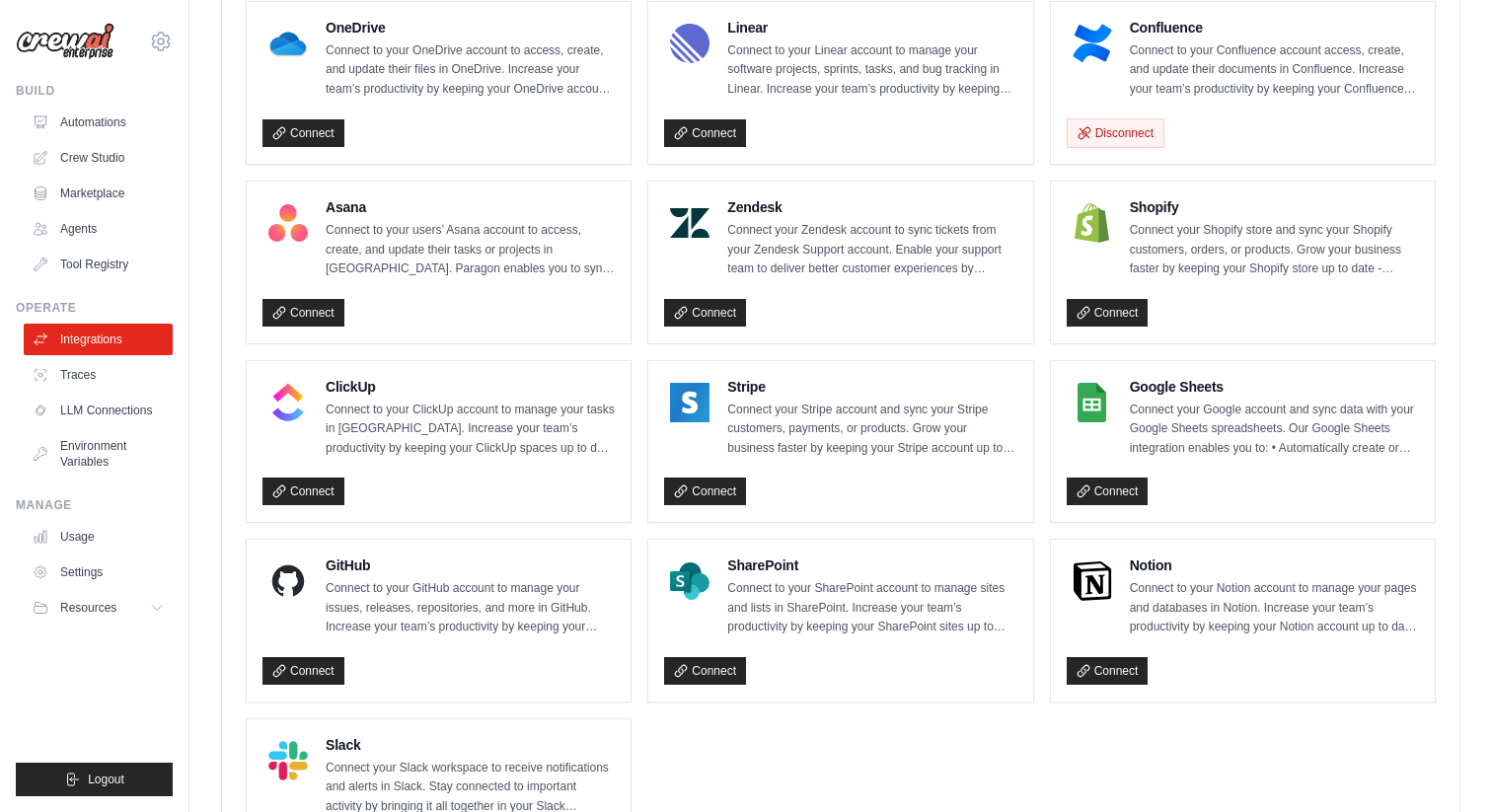
click at [1113, 504] on div "Google Sheets Connect your Google account and sync data with your Google Sheets…" at bounding box center [1242, 441] width 384 height 161
click at [1110, 491] on link "Connect" at bounding box center [1107, 491] width 82 height 28
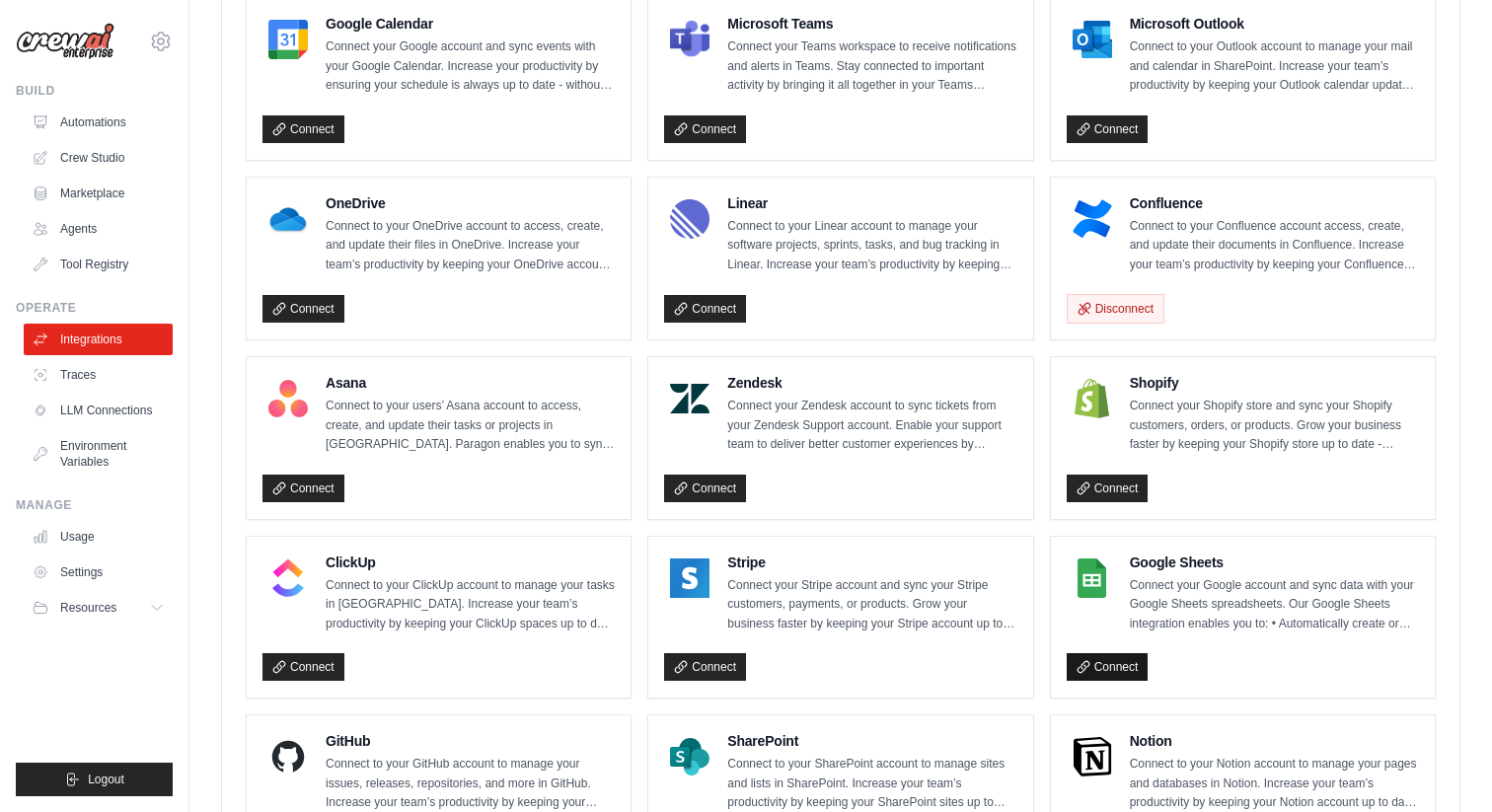
click at [1101, 656] on link "Connect" at bounding box center [1107, 667] width 82 height 28
click at [97, 584] on link "Settings" at bounding box center [101, 572] width 149 height 32
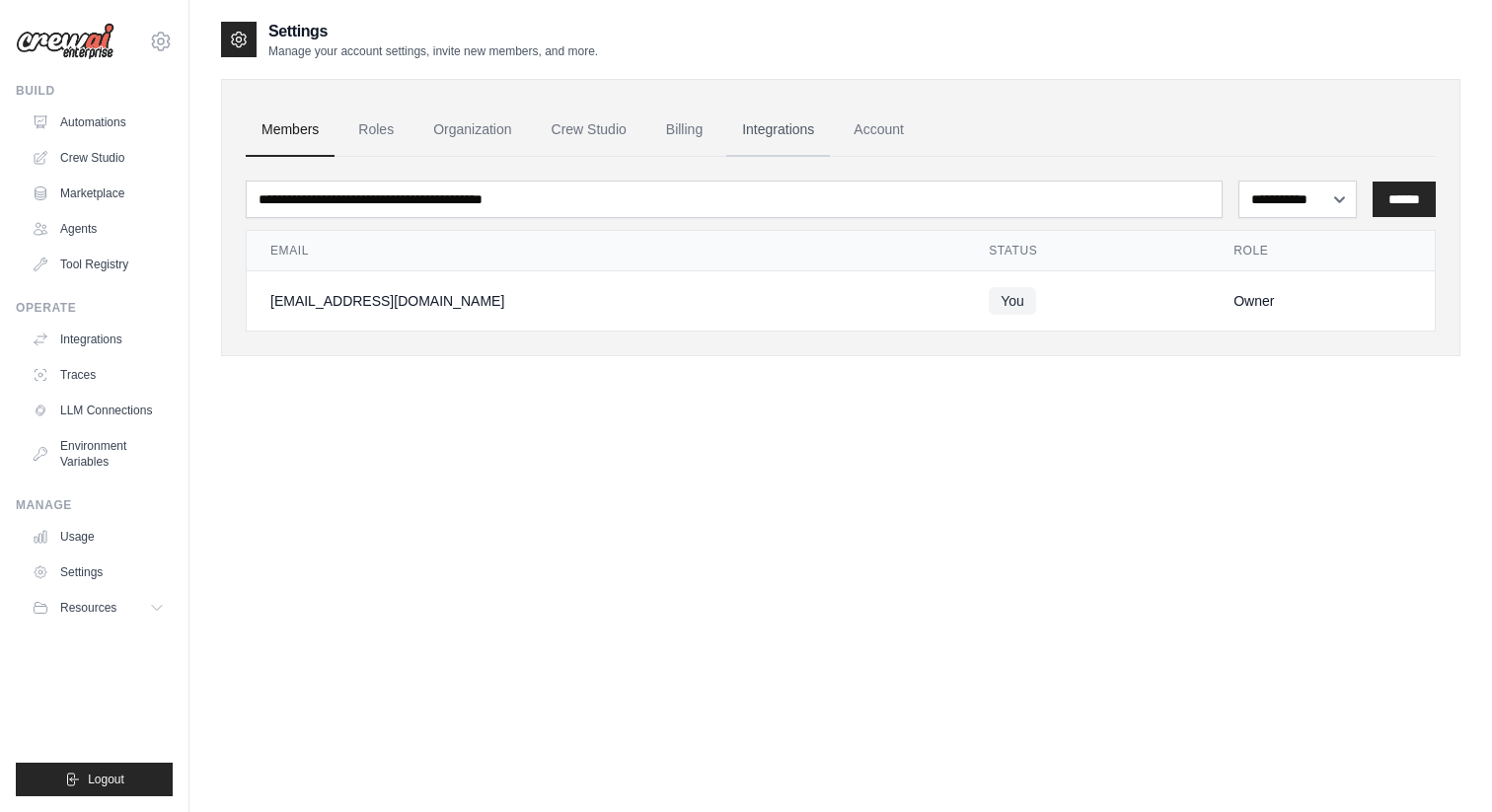
click at [801, 135] on link "Integrations" at bounding box center [778, 130] width 104 height 53
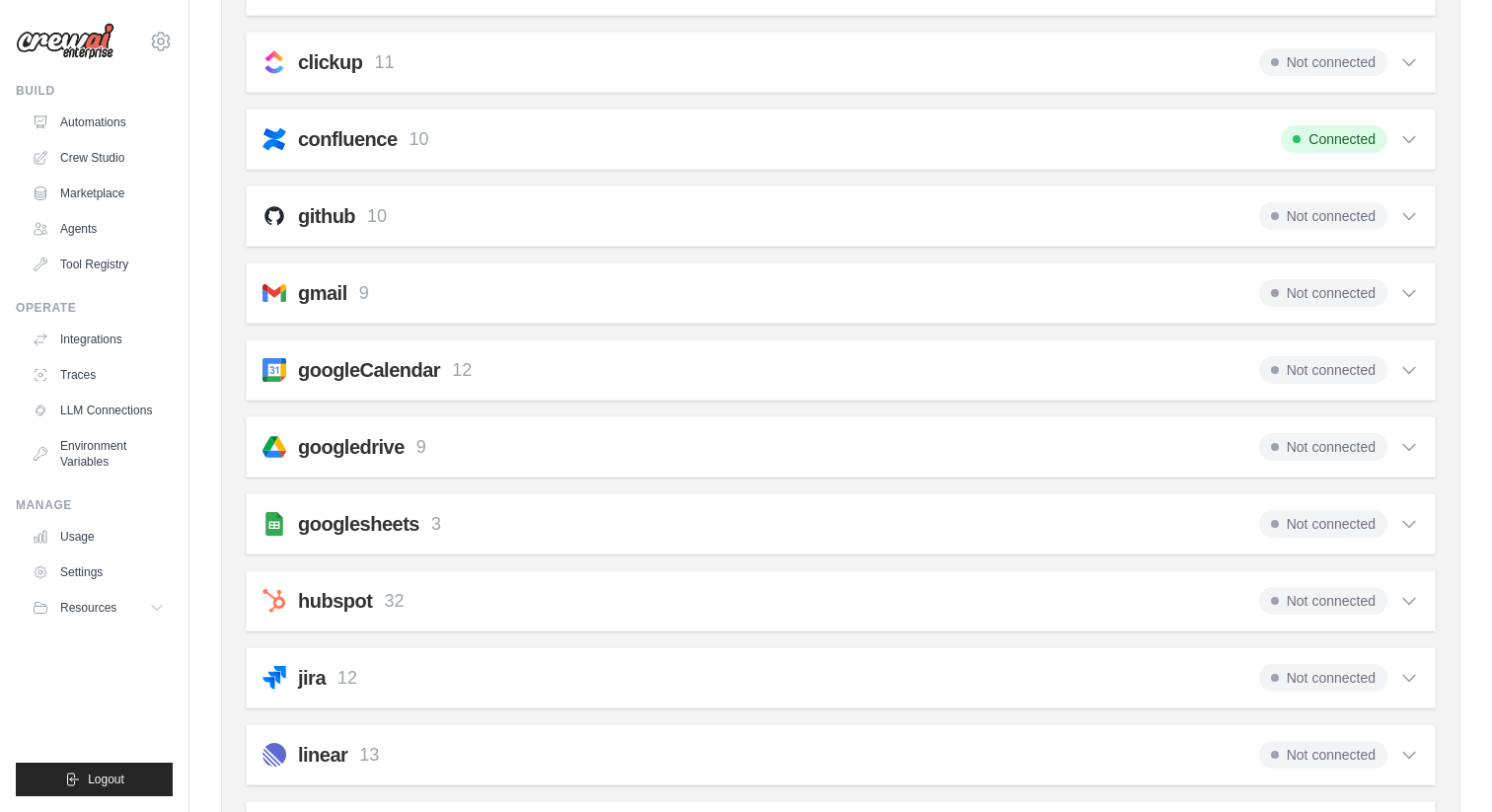
scroll to position [475, 0]
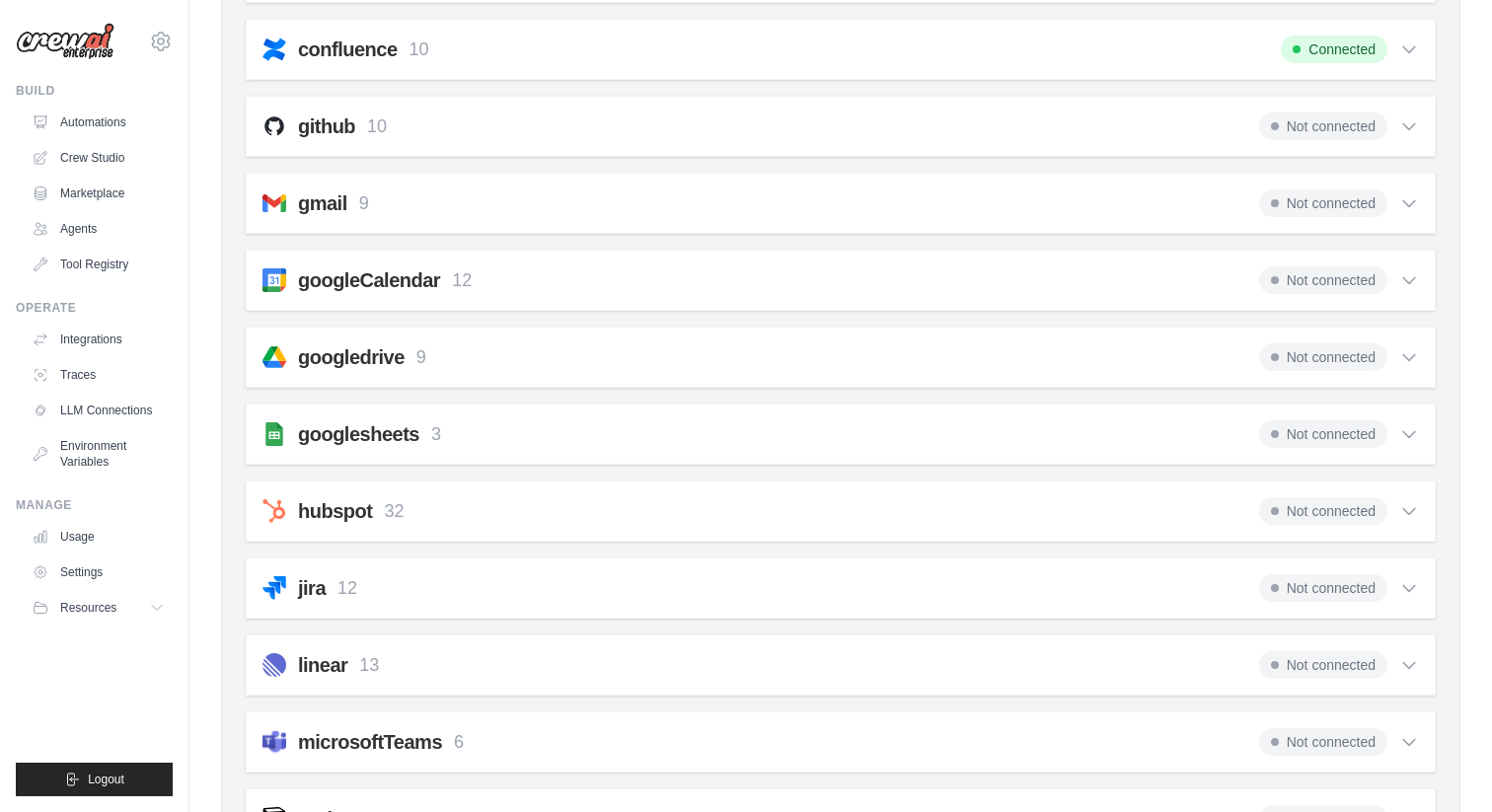
click at [860, 455] on div "googlesheets 3 Not connected Select all Get a Row: google_sheets_get_row Create…" at bounding box center [841, 433] width 1190 height 61
click at [1117, 411] on div "googlesheets 3 Not connected Select all Get a Row: google_sheets_get_row Create…" at bounding box center [841, 433] width 1190 height 61
click at [1348, 426] on span "Not connected" at bounding box center [1323, 434] width 129 height 28
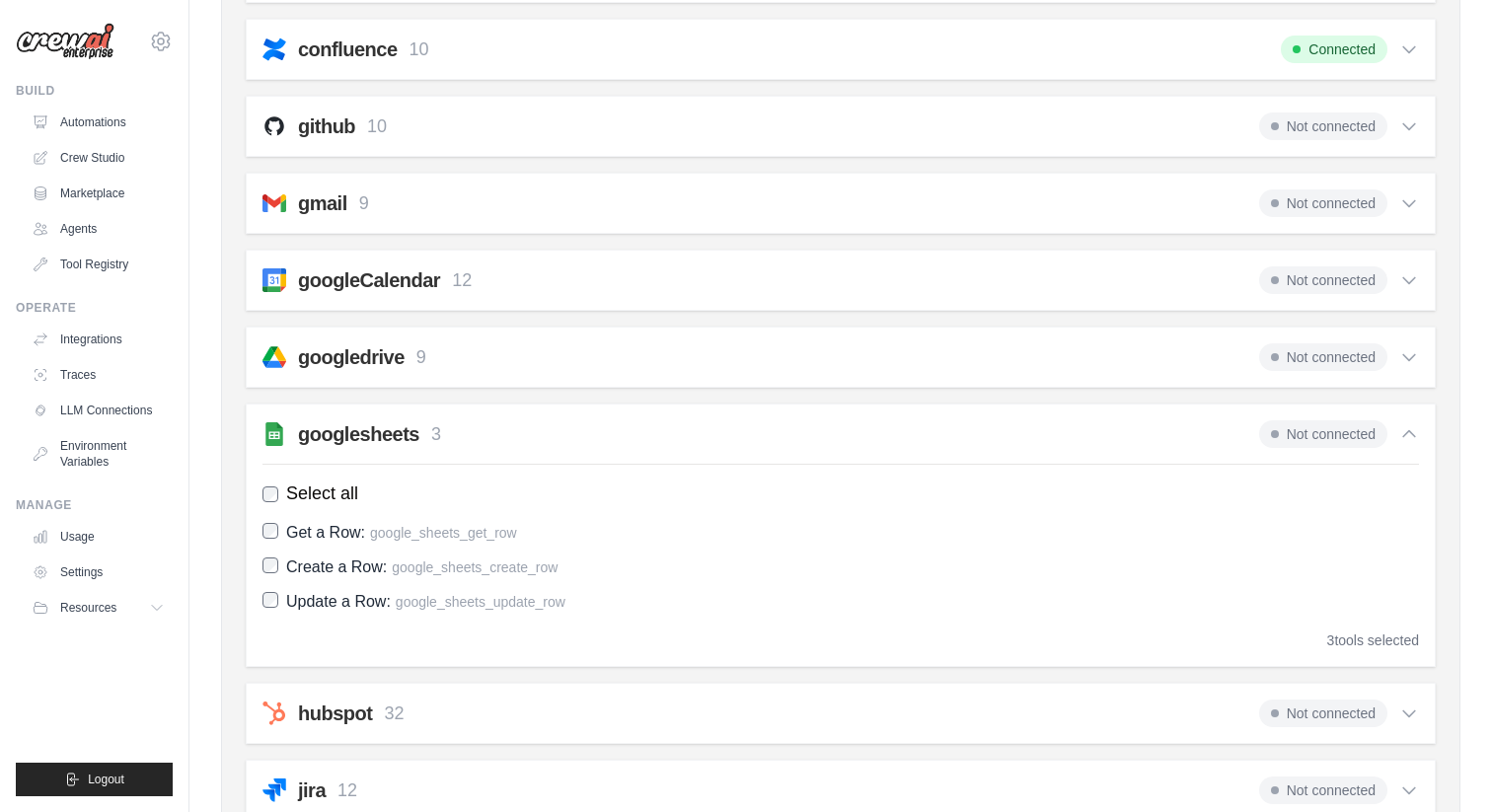
click at [330, 433] on h2 "googlesheets" at bounding box center [359, 434] width 122 height 28
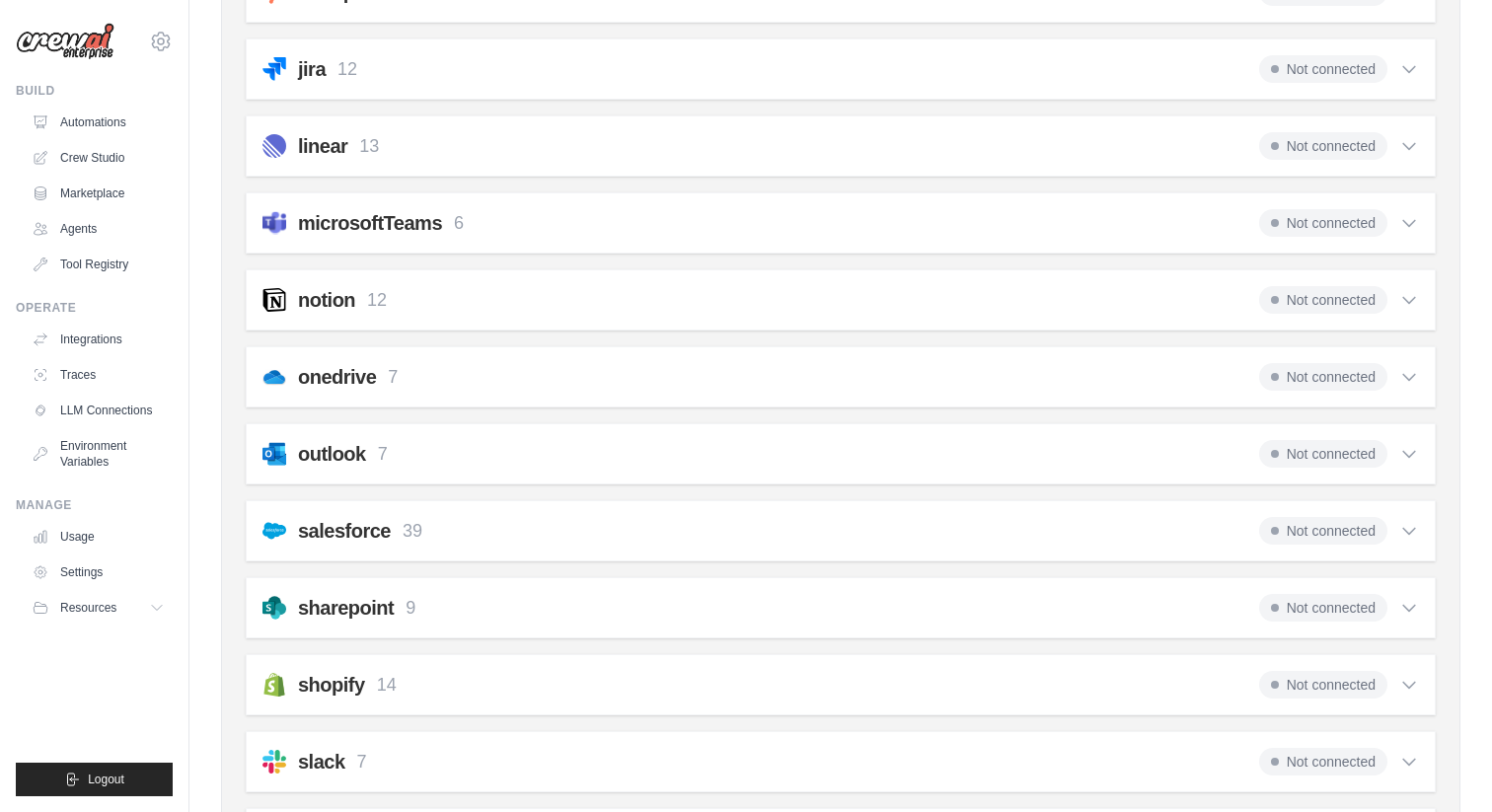
scroll to position [1270, 0]
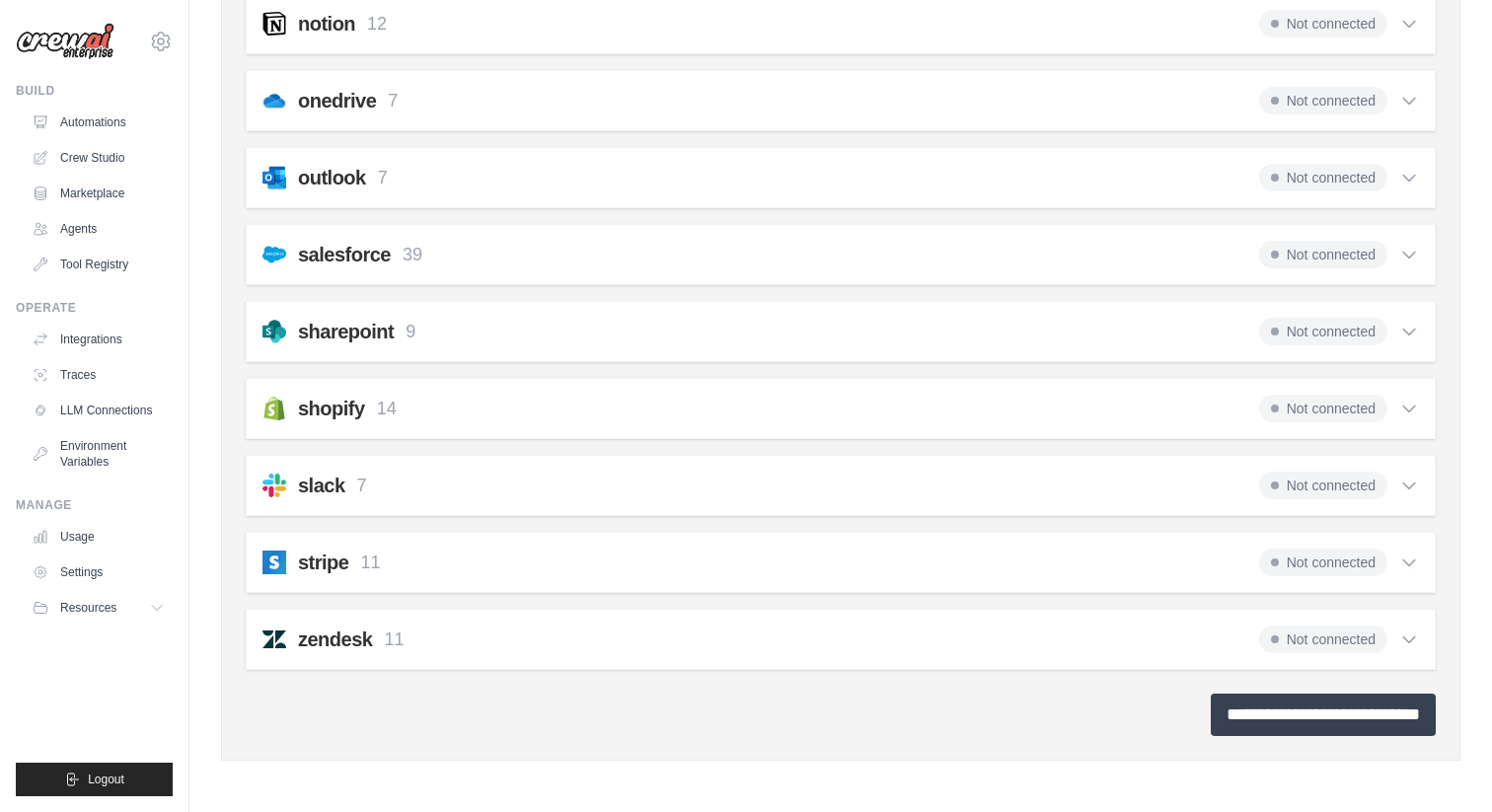
click at [1287, 729] on input "**********" at bounding box center [1324, 714] width 225 height 43
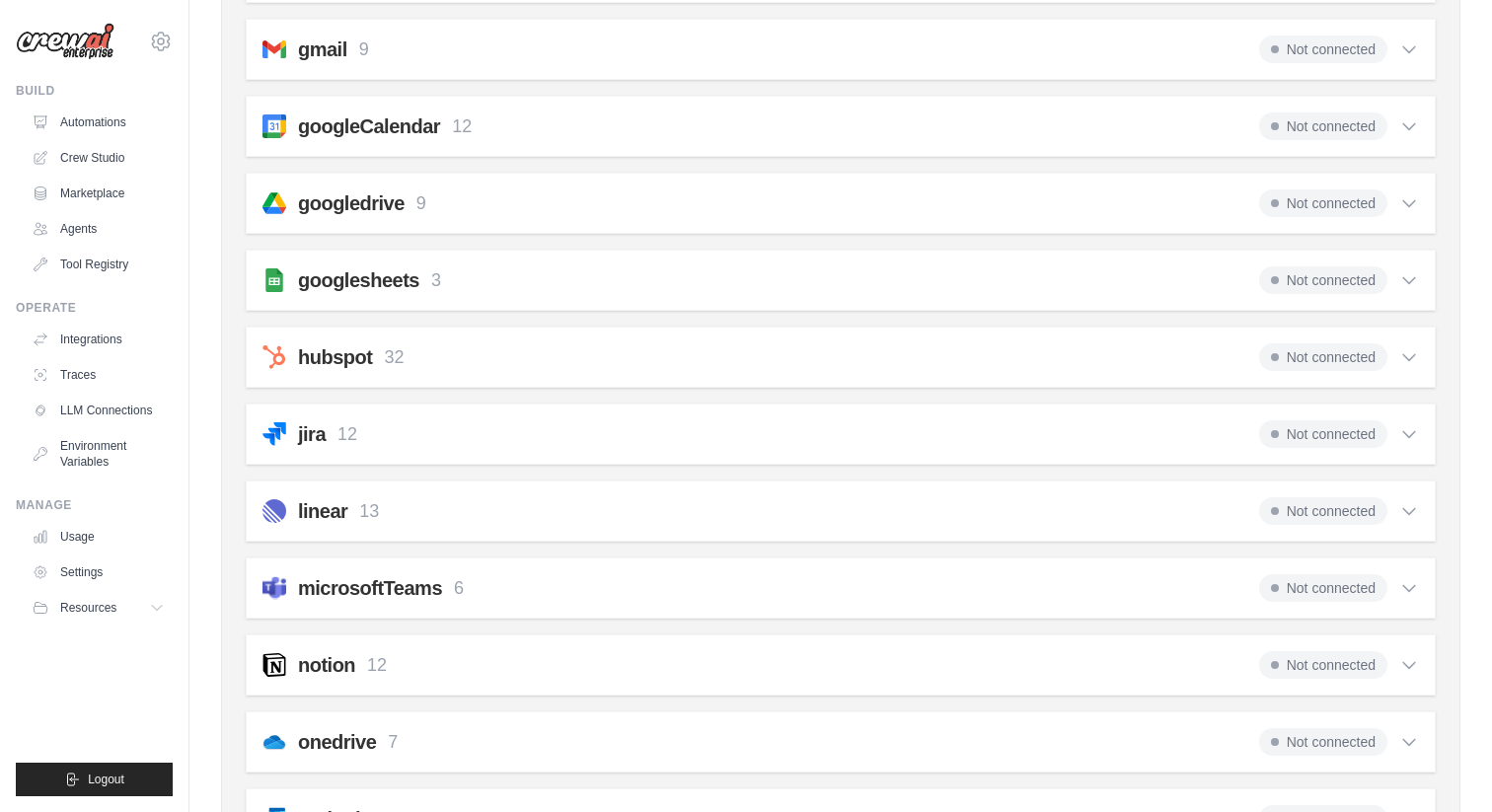
scroll to position [718, 0]
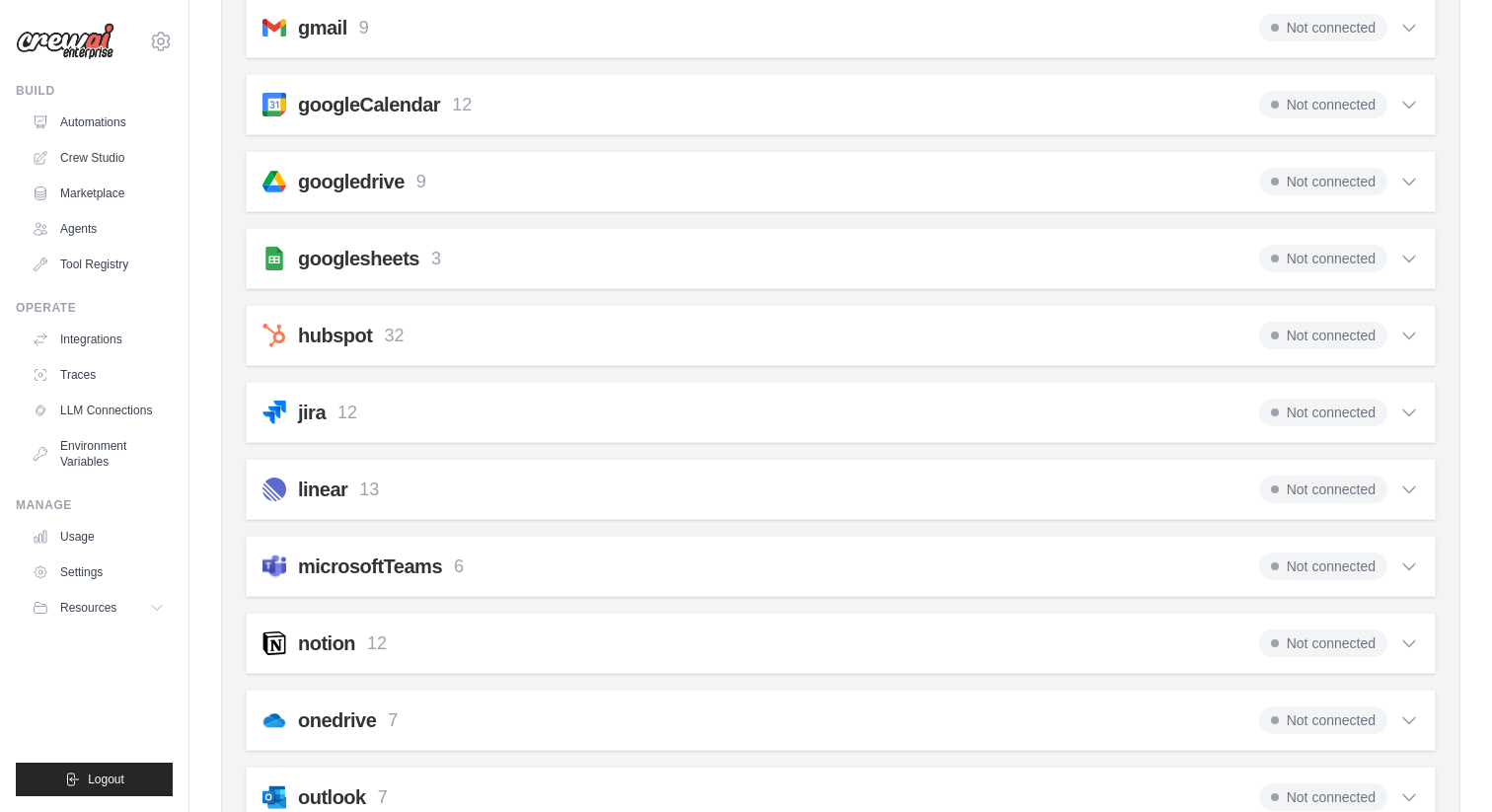
click at [784, 254] on div "googlesheets 3 Not connected" at bounding box center [840, 259] width 1156 height 28
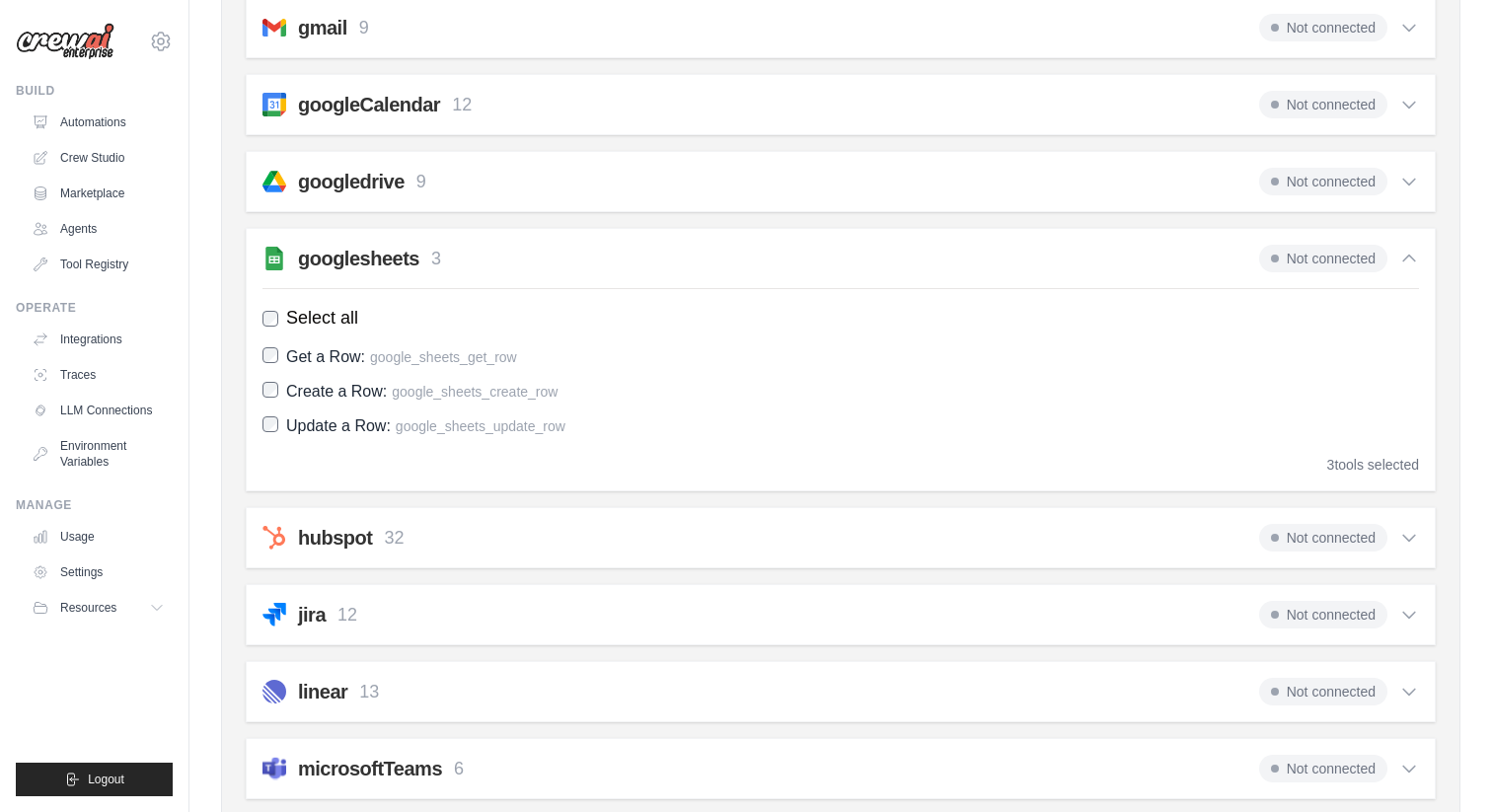
click at [274, 249] on img at bounding box center [274, 259] width 24 height 24
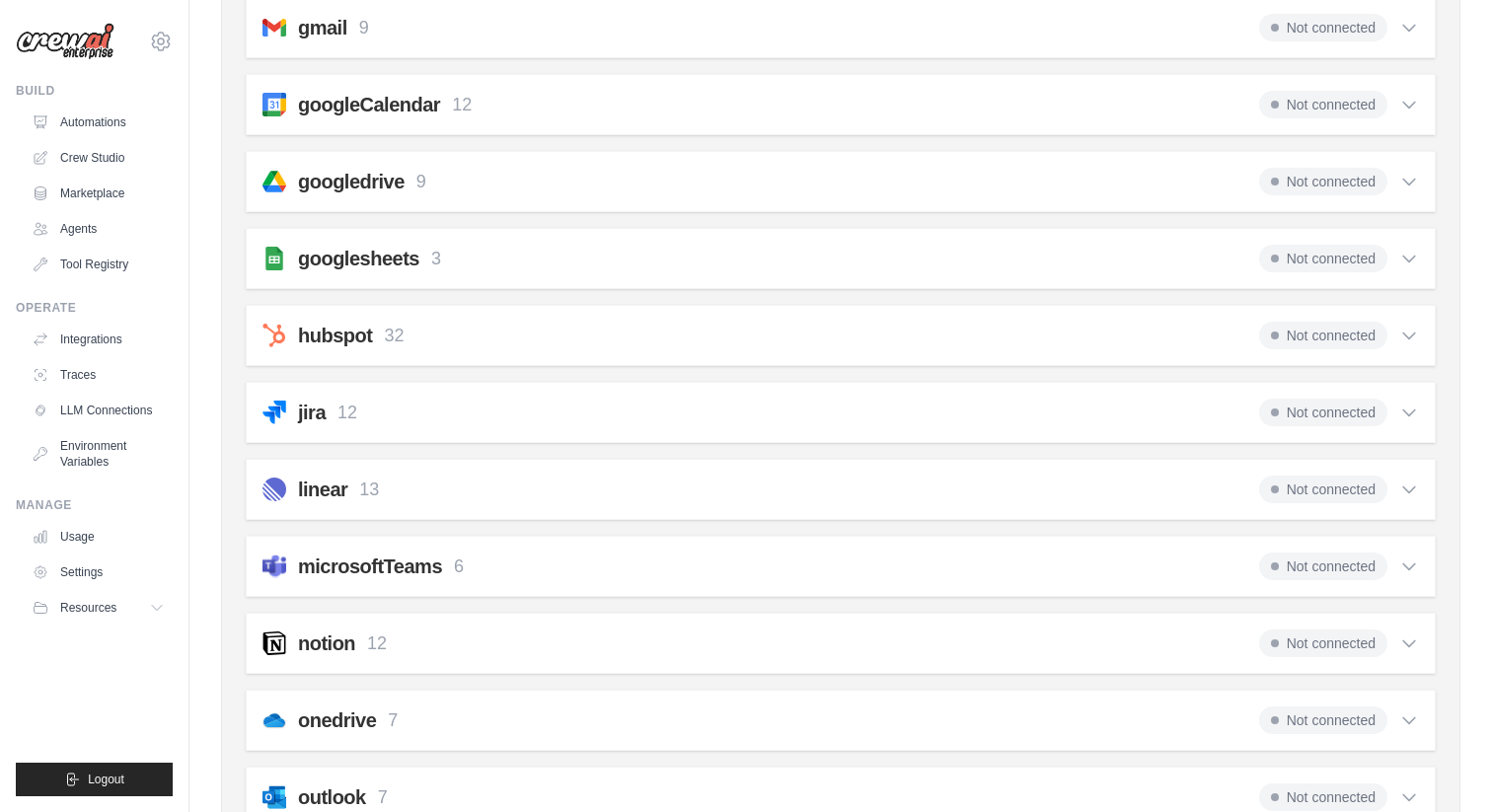
click at [274, 249] on img at bounding box center [274, 259] width 24 height 24
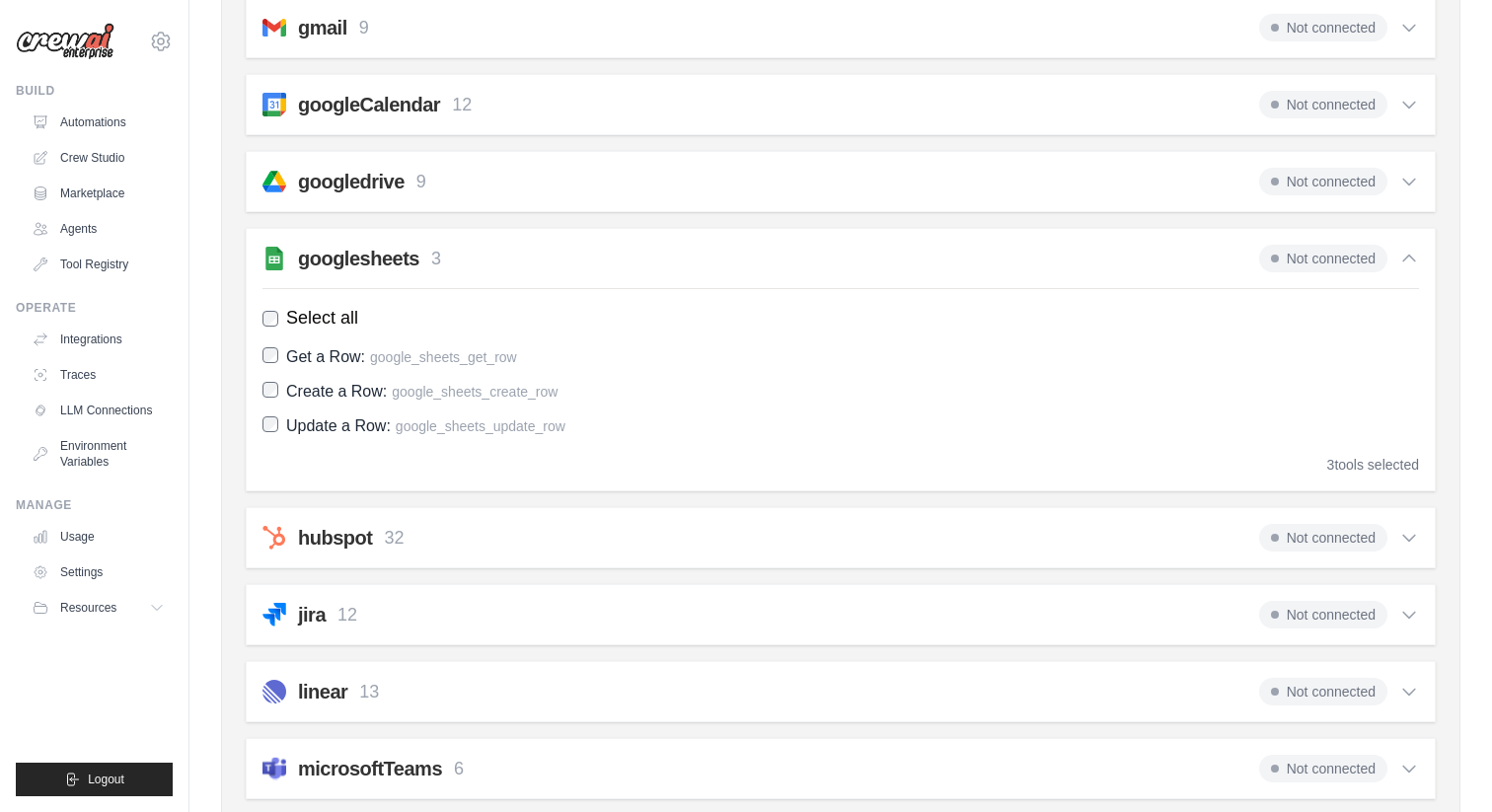
click at [274, 249] on img at bounding box center [274, 259] width 24 height 24
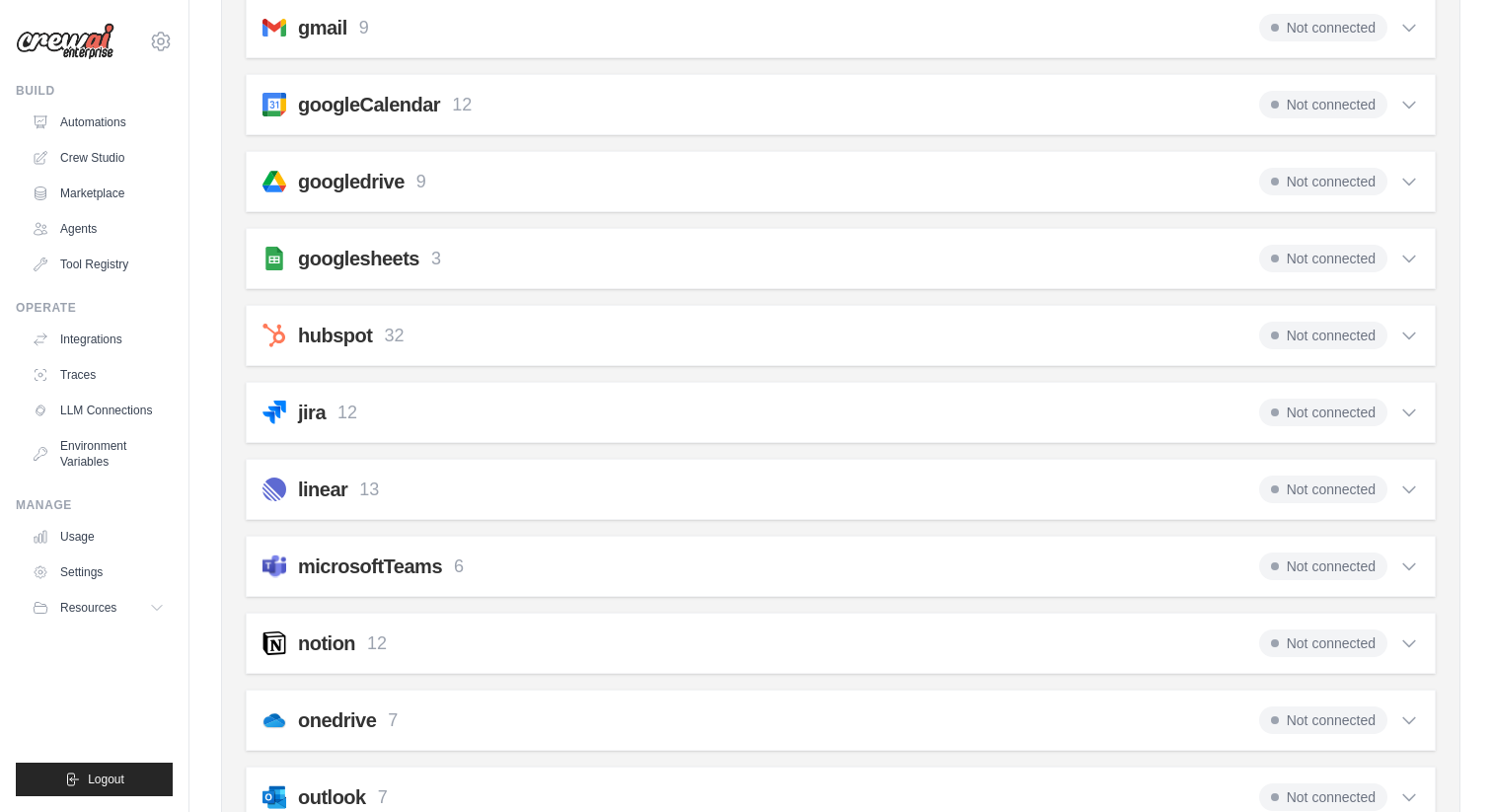
click at [456, 249] on div "googlesheets 3 Not connected" at bounding box center [840, 259] width 1156 height 28
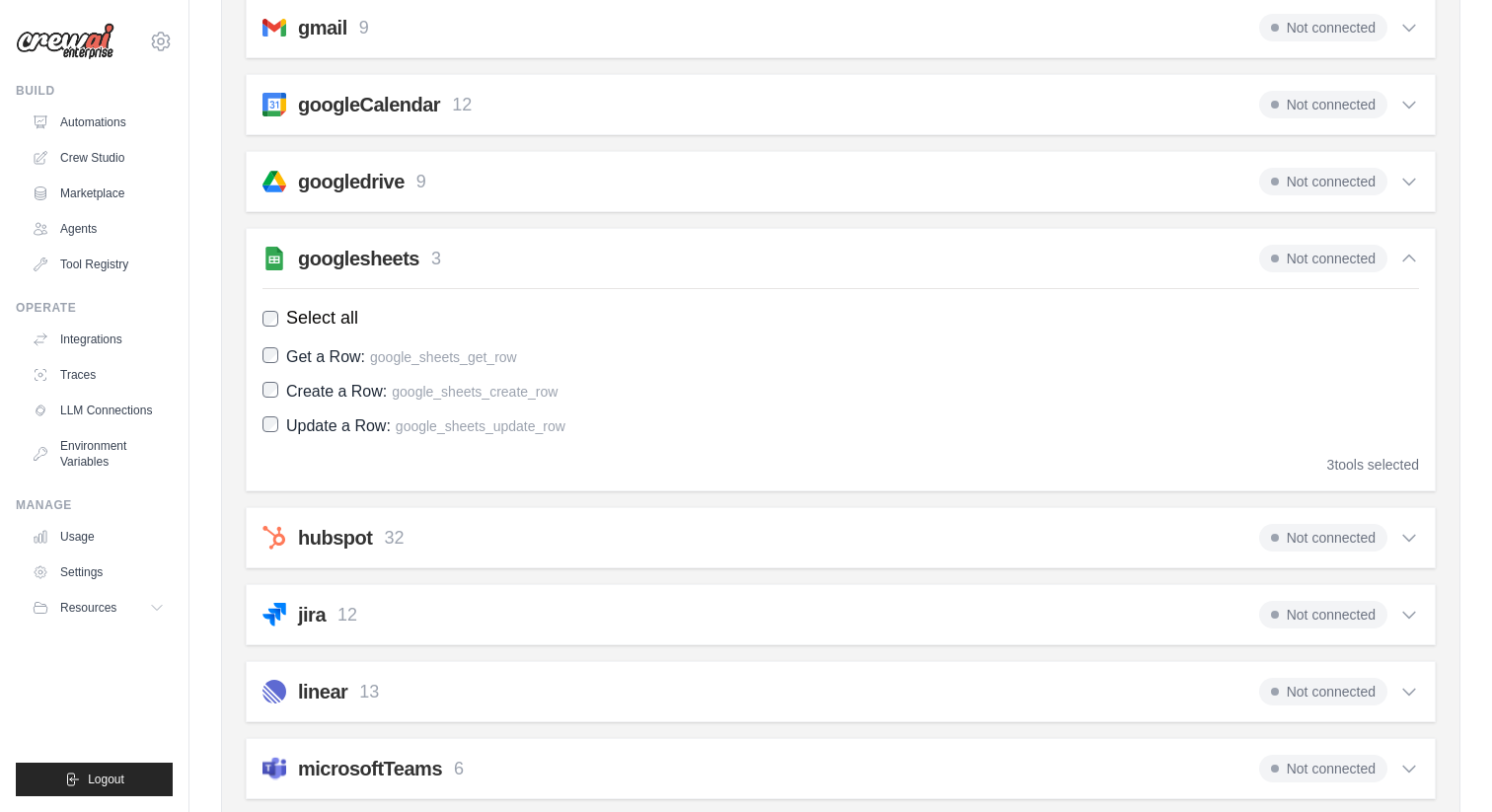
click at [439, 254] on p "3" at bounding box center [437, 259] width 10 height 27
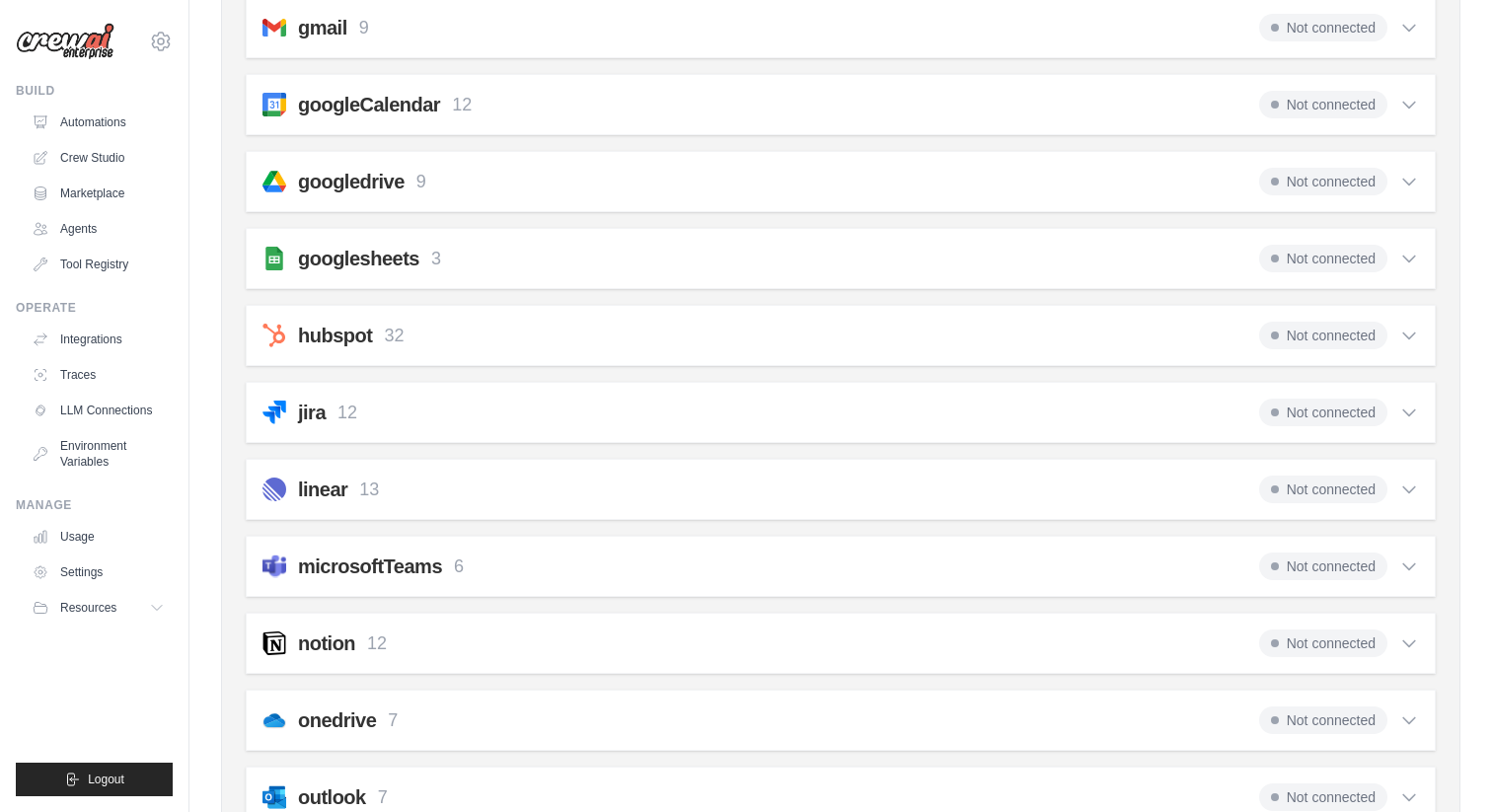
click at [1306, 266] on span "Not connected" at bounding box center [1323, 259] width 129 height 28
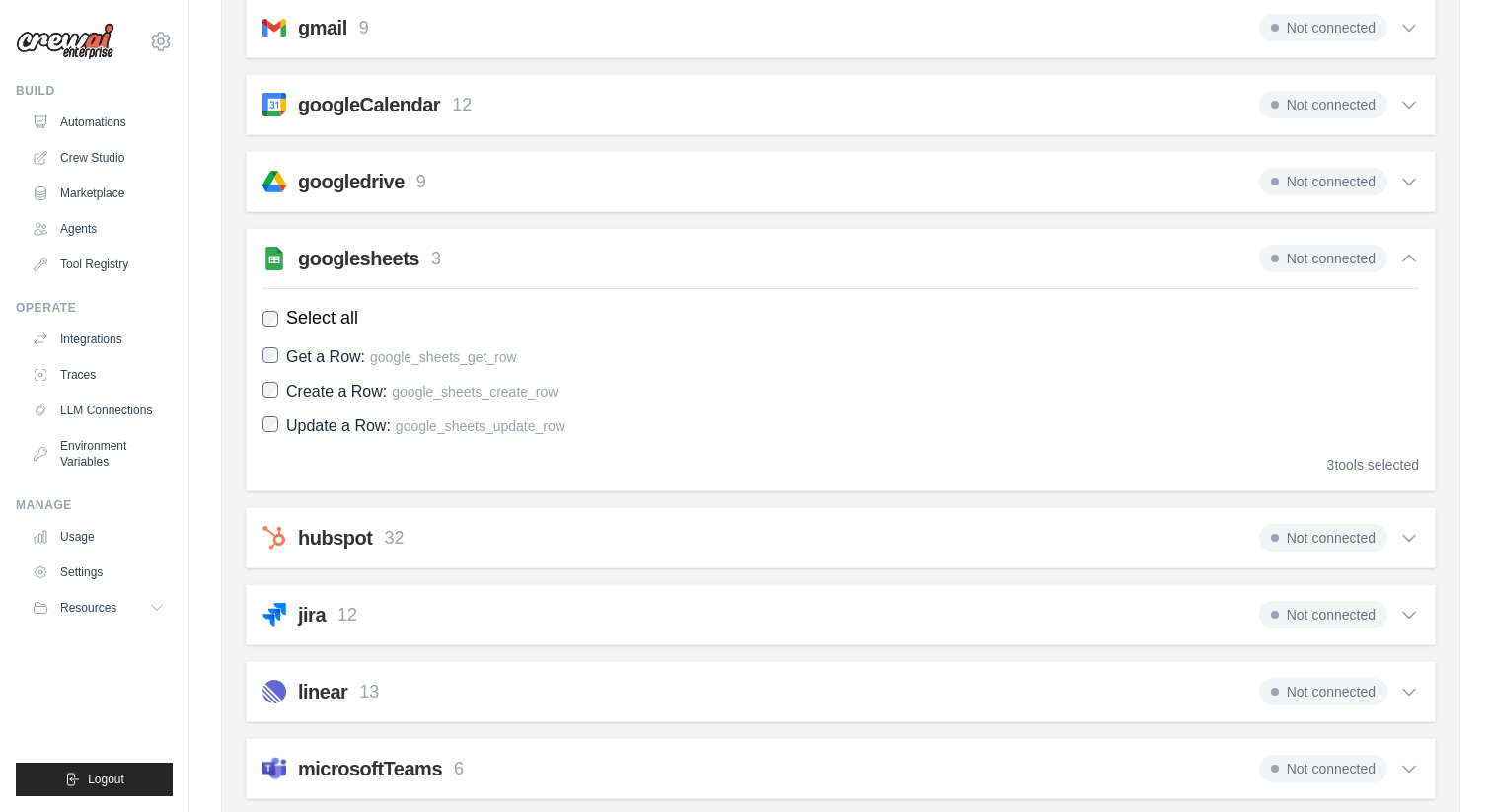
scroll to position [0, 0]
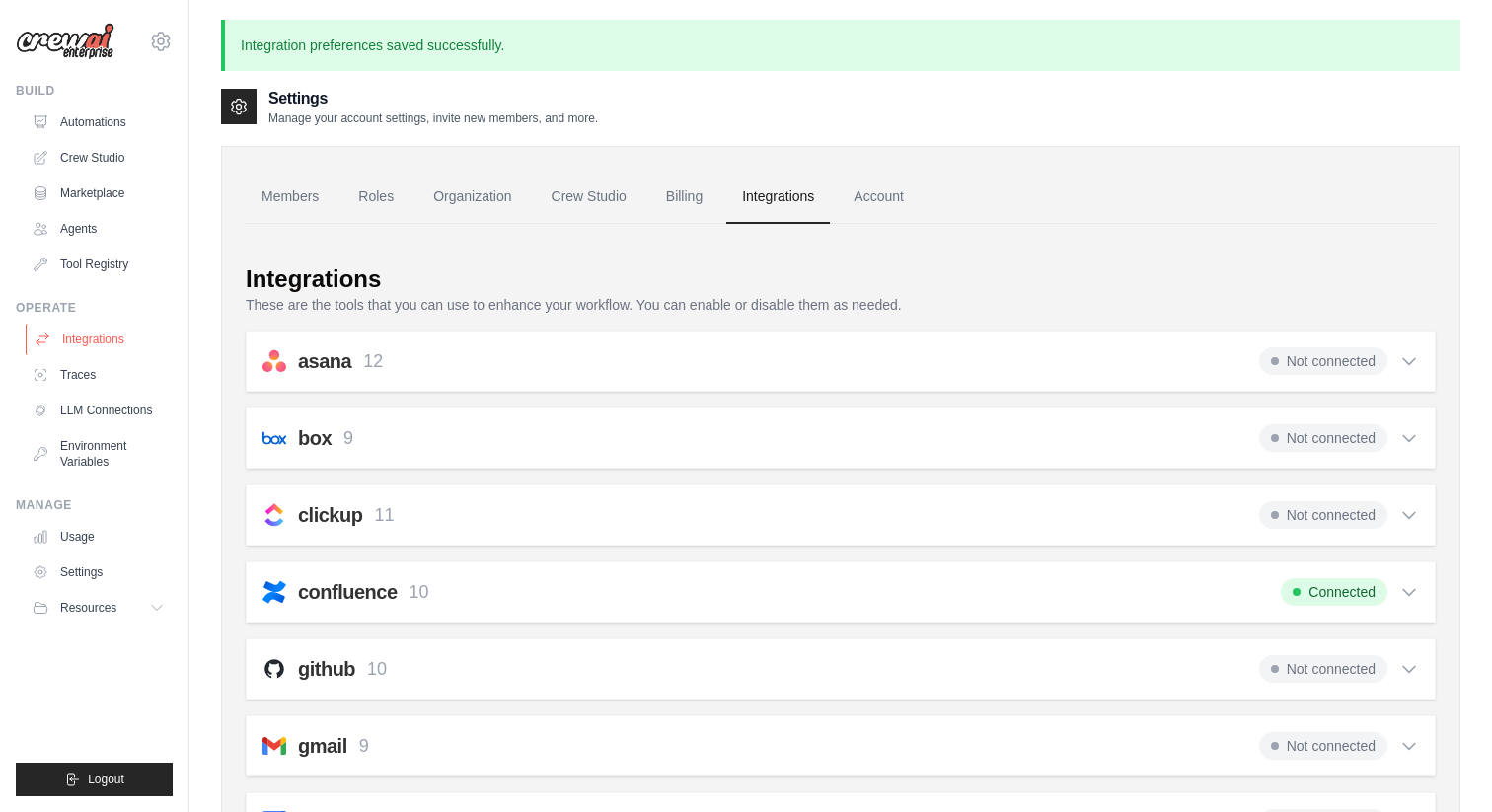
click at [91, 349] on link "Integrations" at bounding box center [101, 340] width 149 height 32
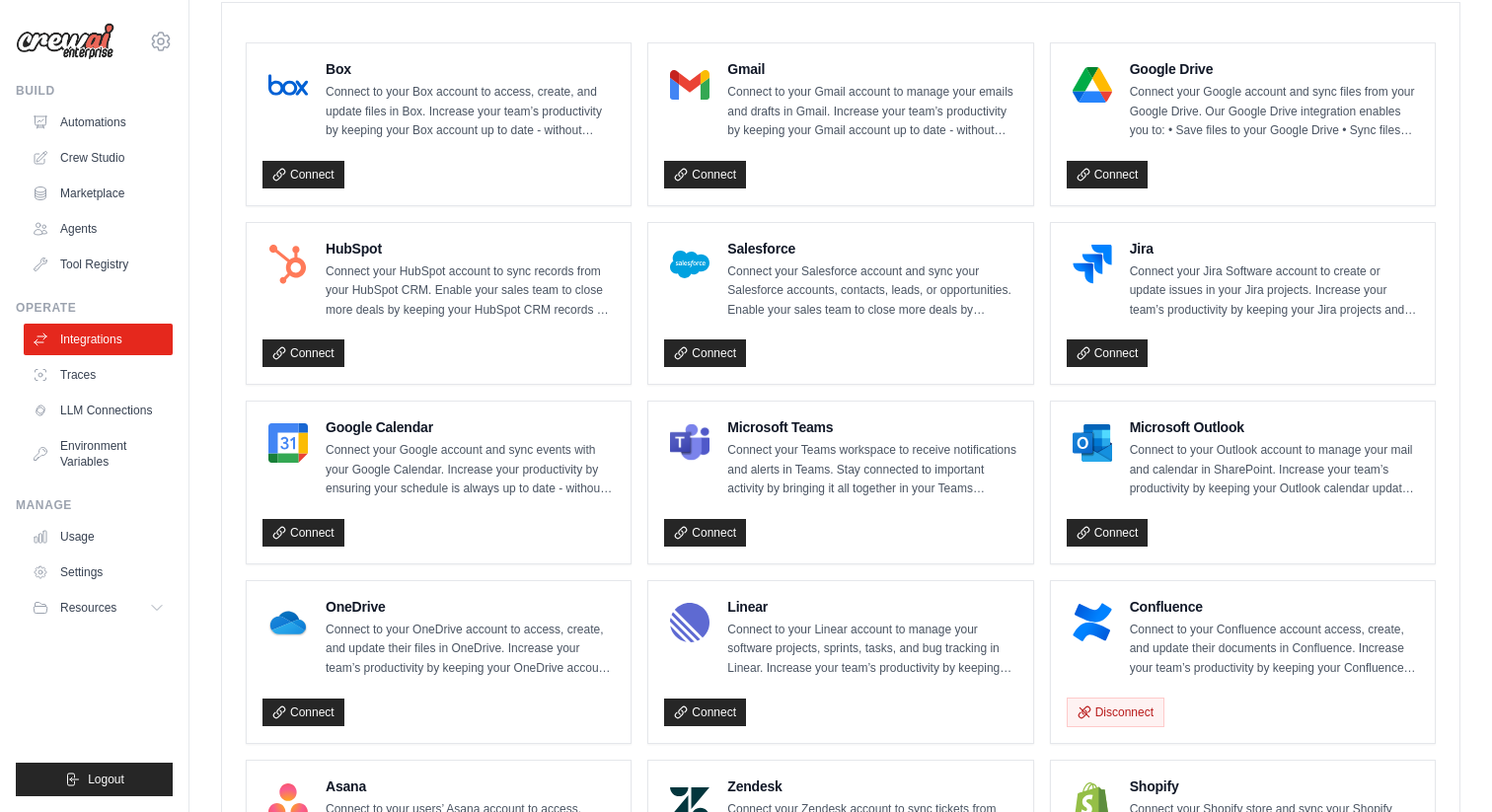
scroll to position [1074, 0]
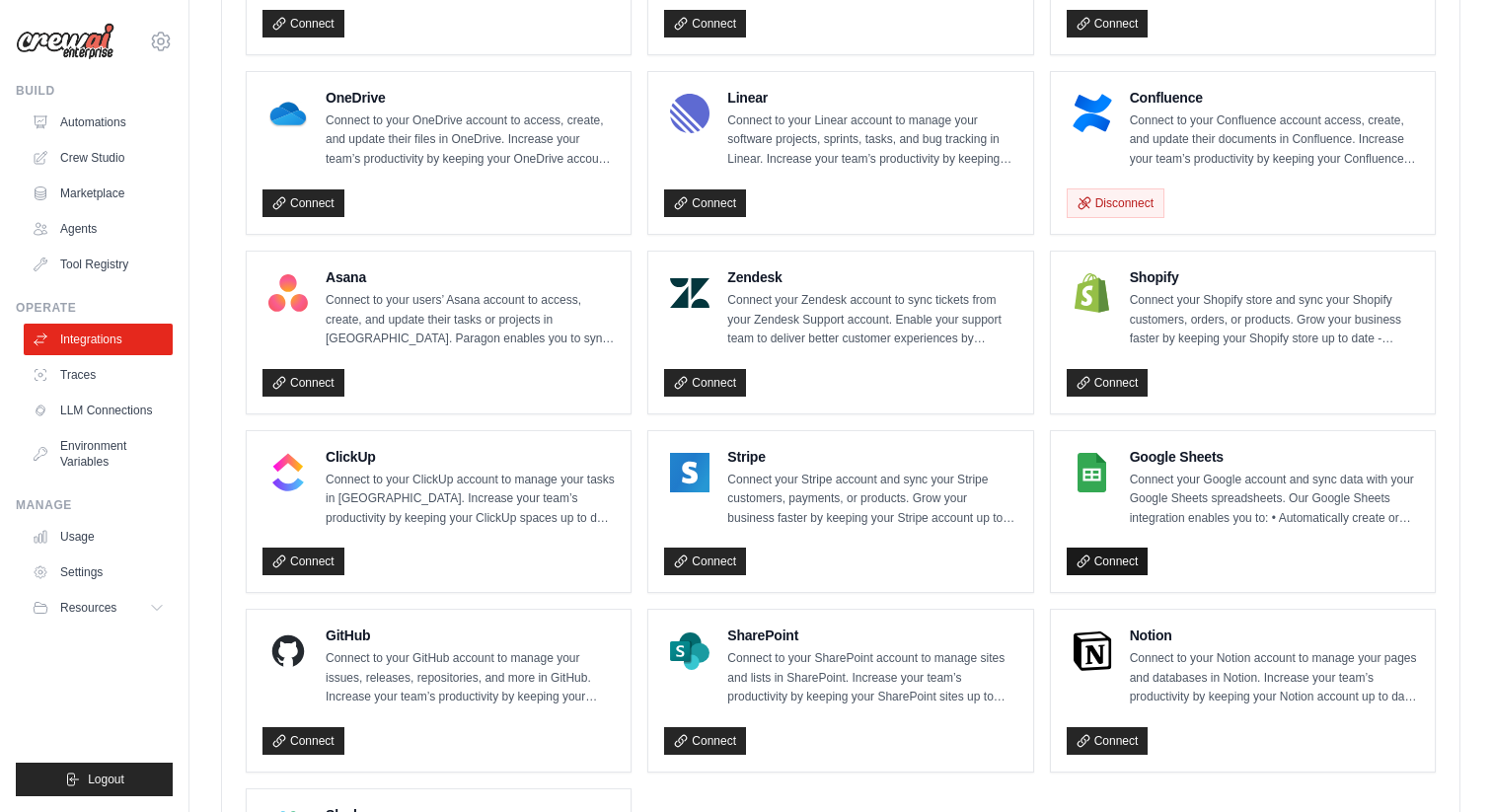
click at [1117, 548] on link "Connect" at bounding box center [1107, 562] width 82 height 28
click at [1109, 565] on link "Connect" at bounding box center [1107, 562] width 82 height 28
click at [162, 38] on icon at bounding box center [161, 42] width 24 height 24
click at [135, 137] on link "Settings" at bounding box center [160, 134] width 173 height 36
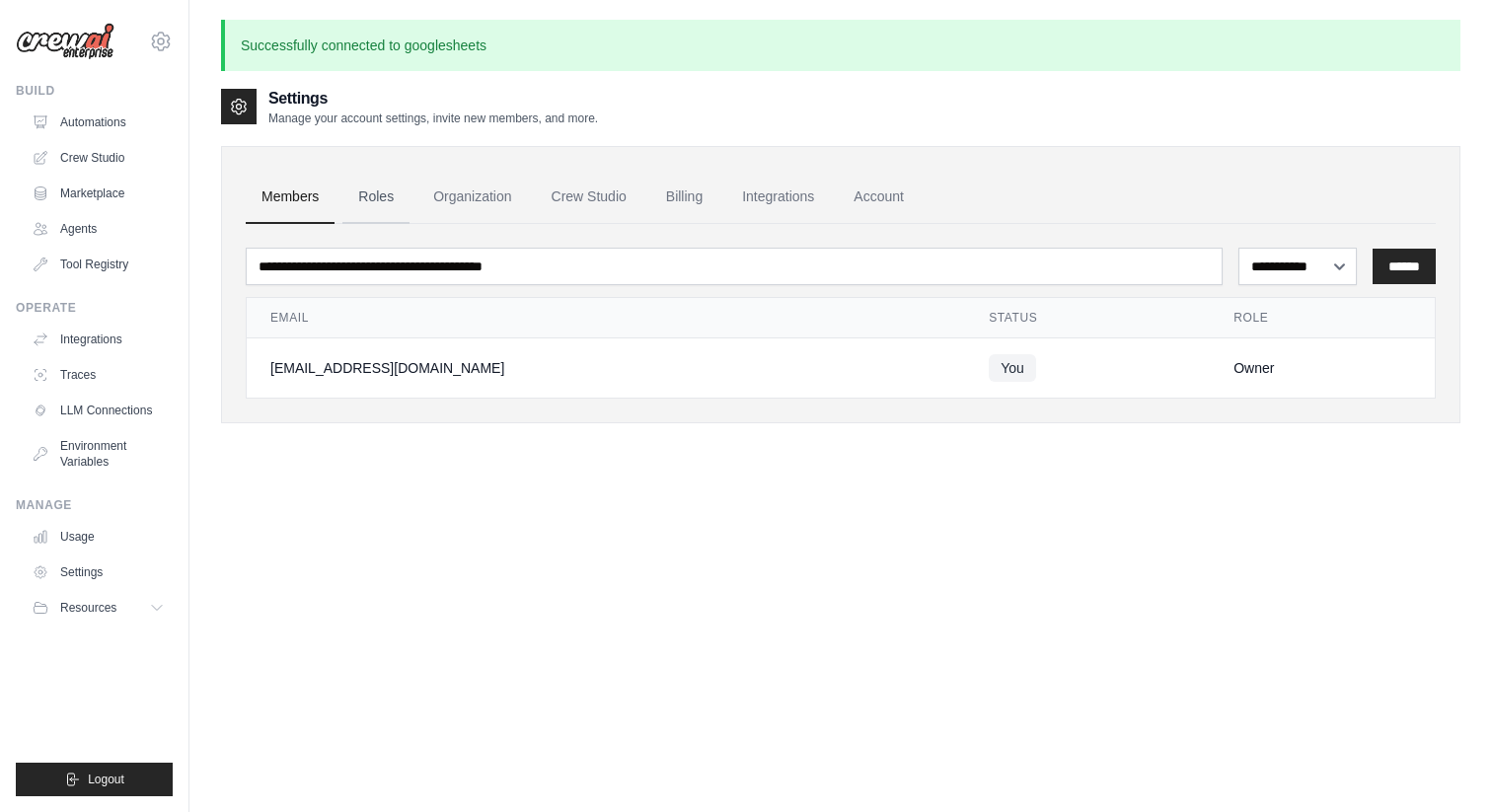
click at [387, 194] on link "Roles" at bounding box center [376, 196] width 67 height 53
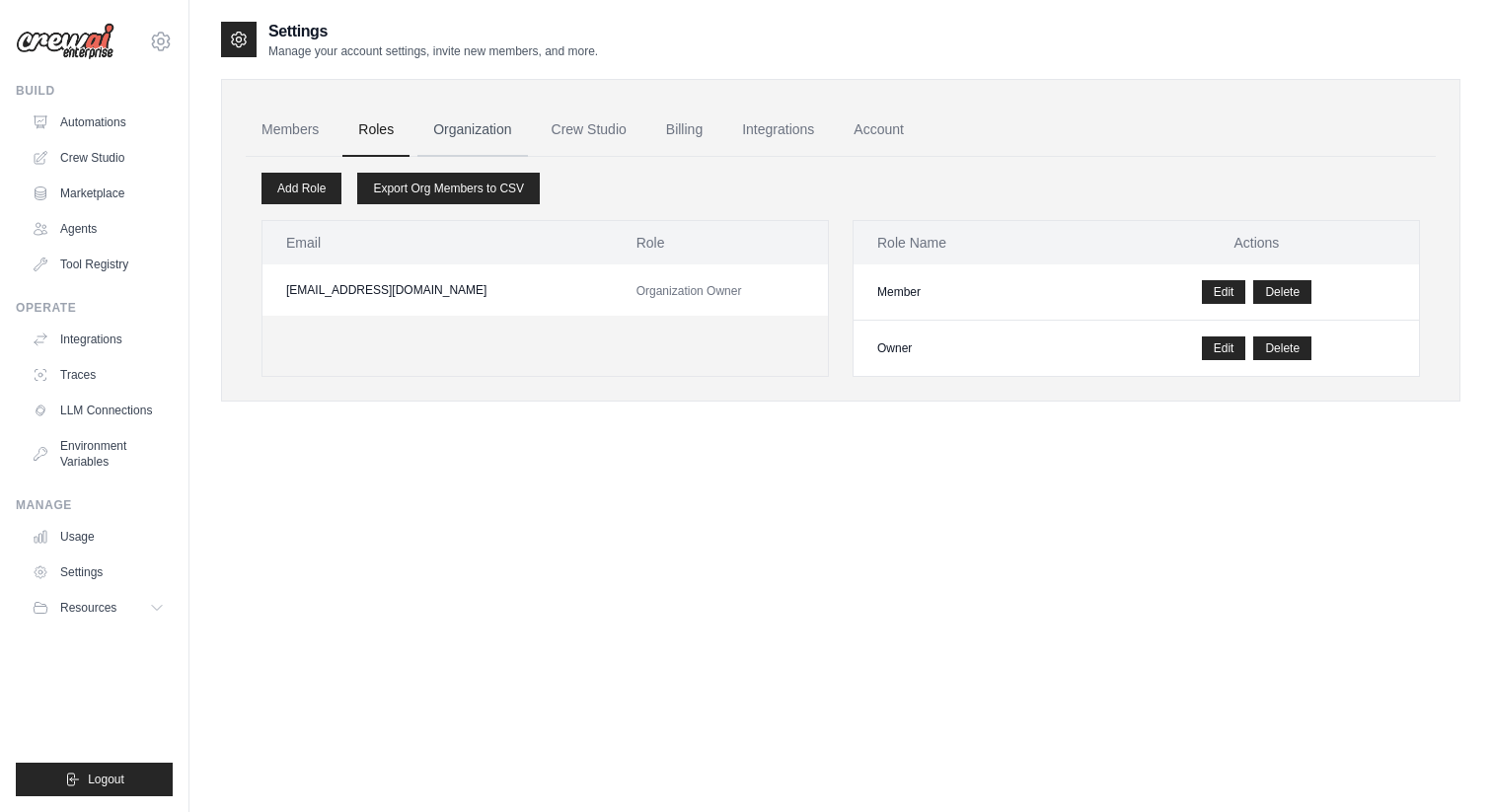
click at [475, 135] on link "Organization" at bounding box center [472, 130] width 110 height 53
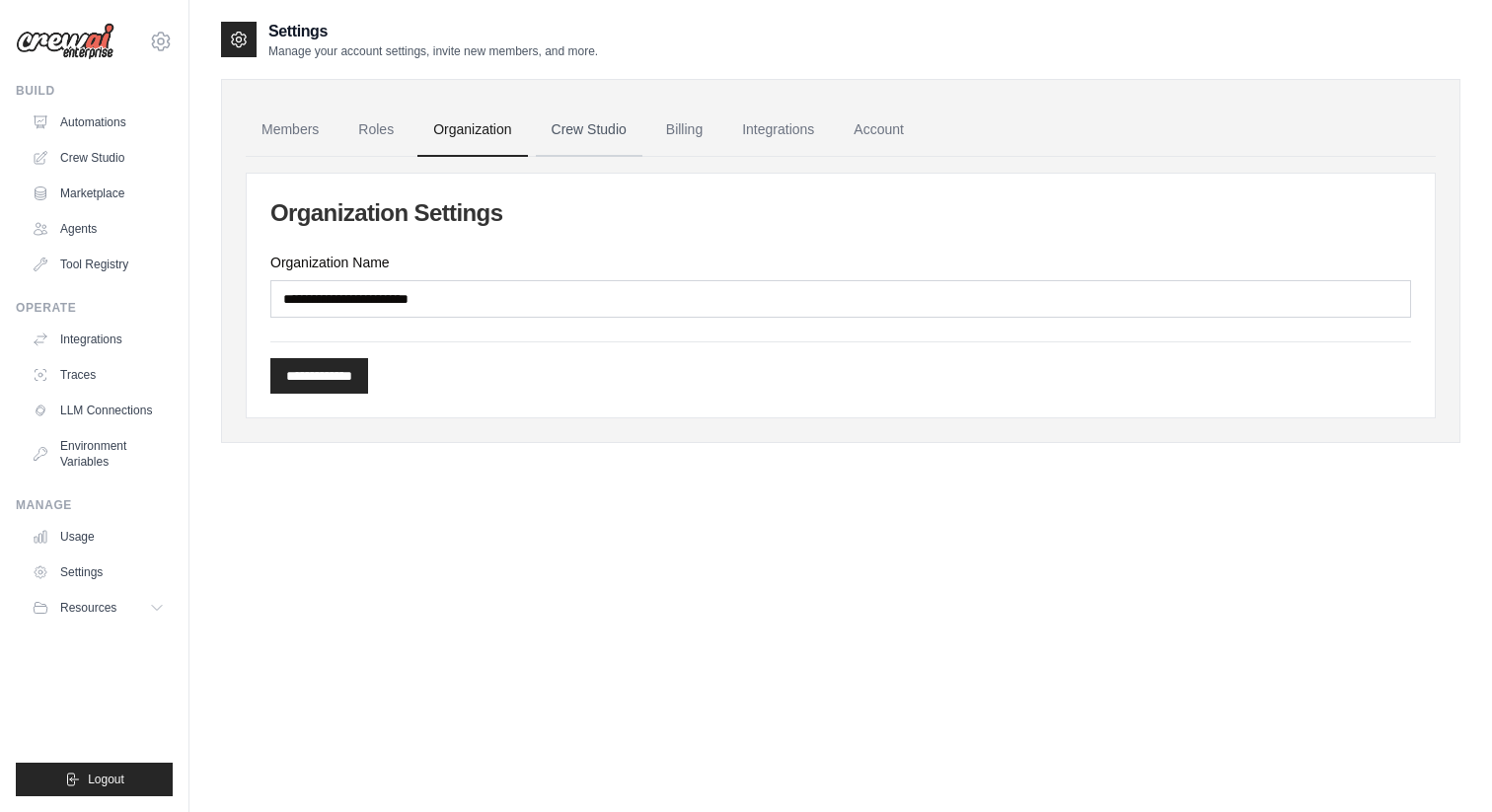
click at [577, 139] on link "Crew Studio" at bounding box center [589, 130] width 107 height 53
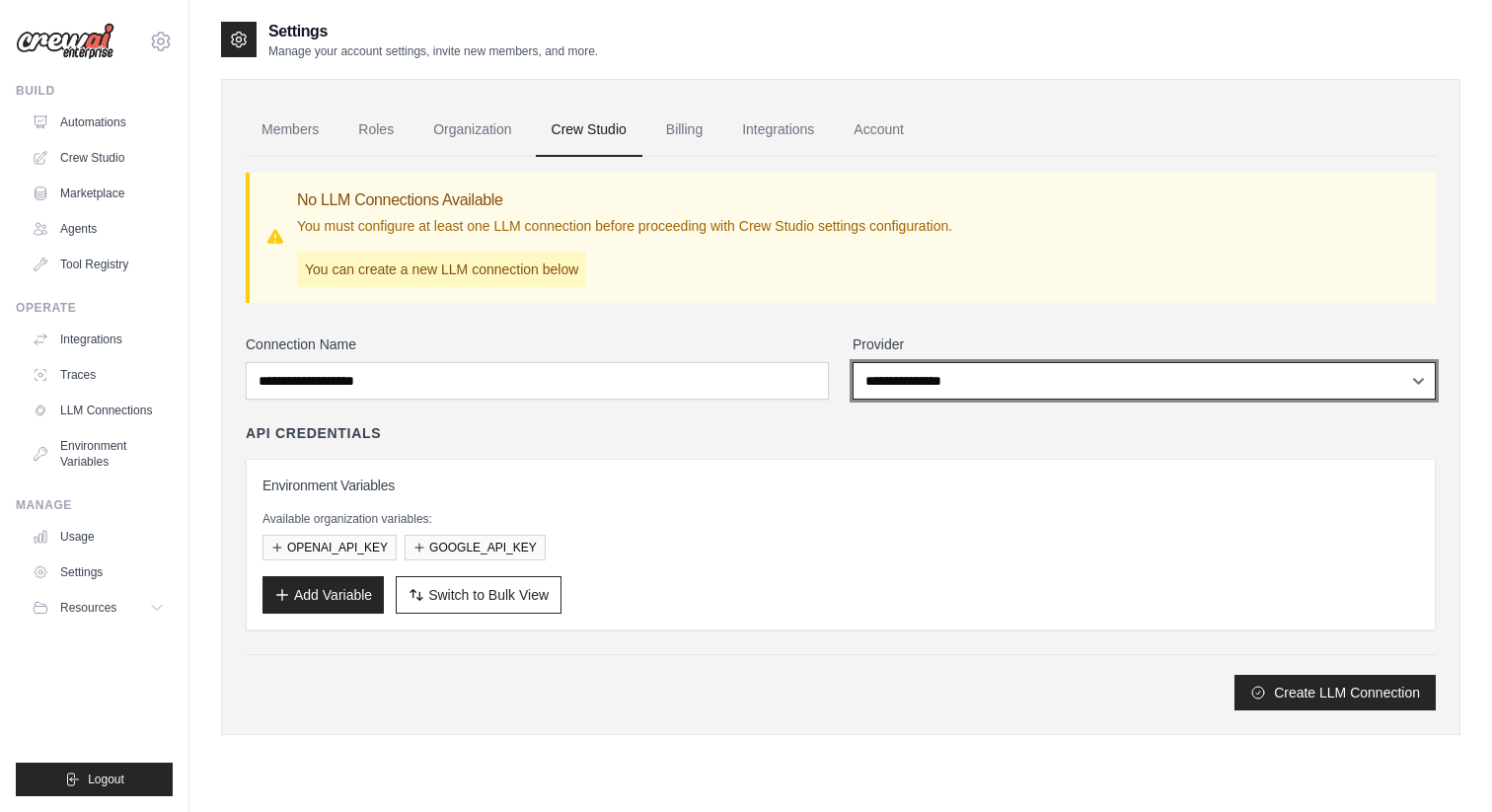
click at [916, 379] on select "**********" at bounding box center [1143, 381] width 583 height 38
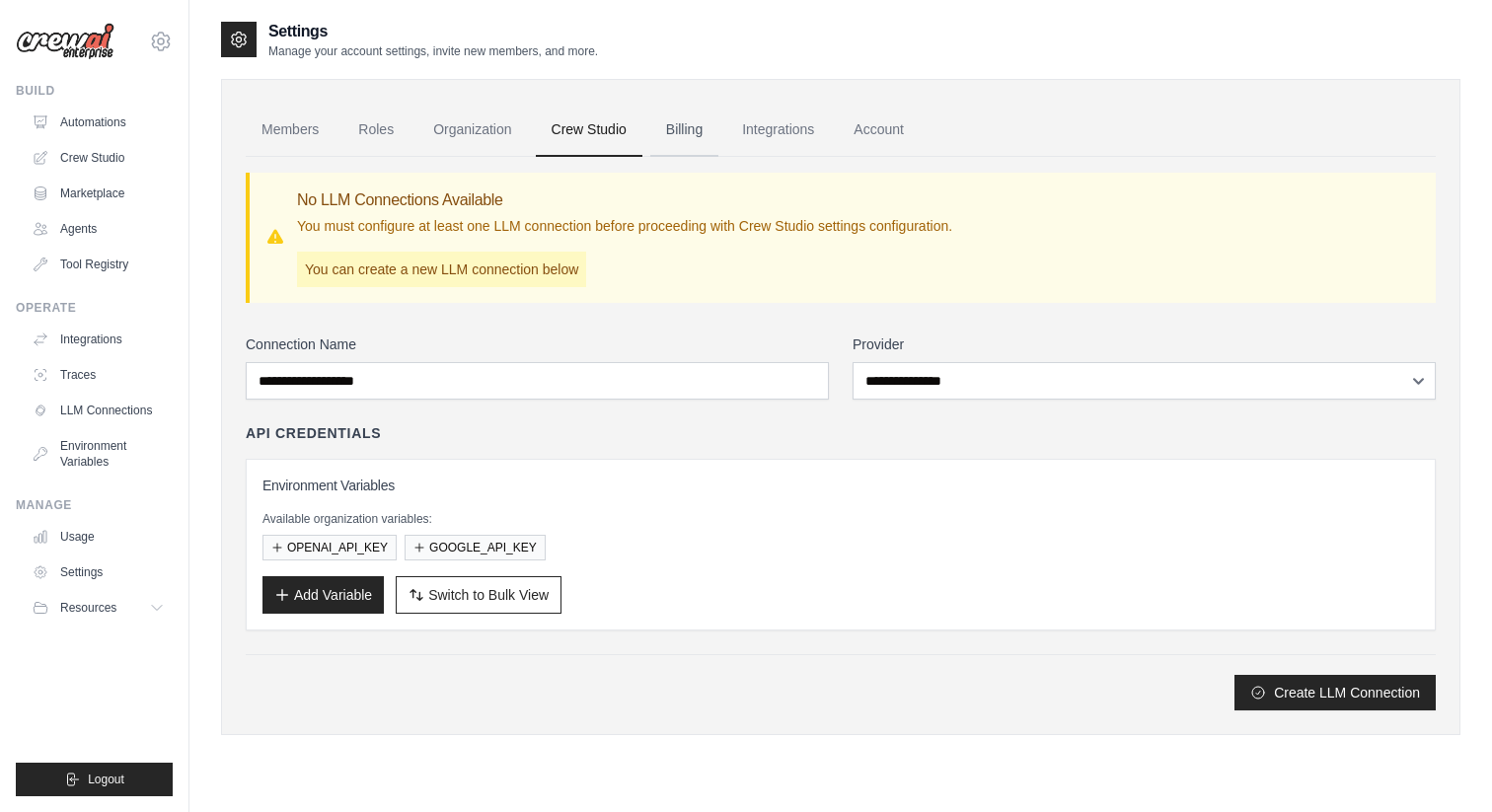
click at [679, 131] on link "Billing" at bounding box center [684, 130] width 68 height 53
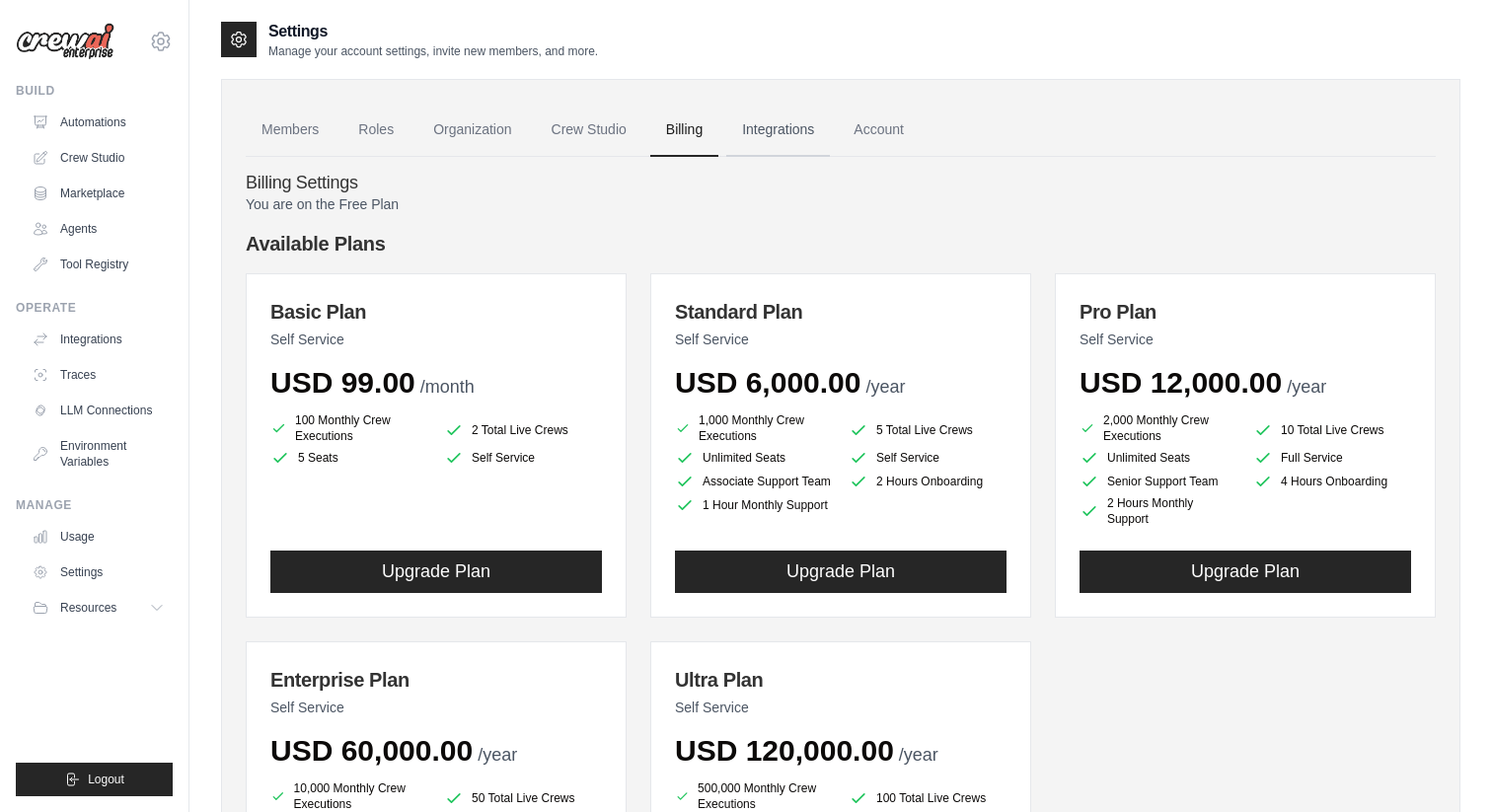
click at [770, 130] on link "Integrations" at bounding box center [778, 130] width 104 height 53
